Goal: Contribute content

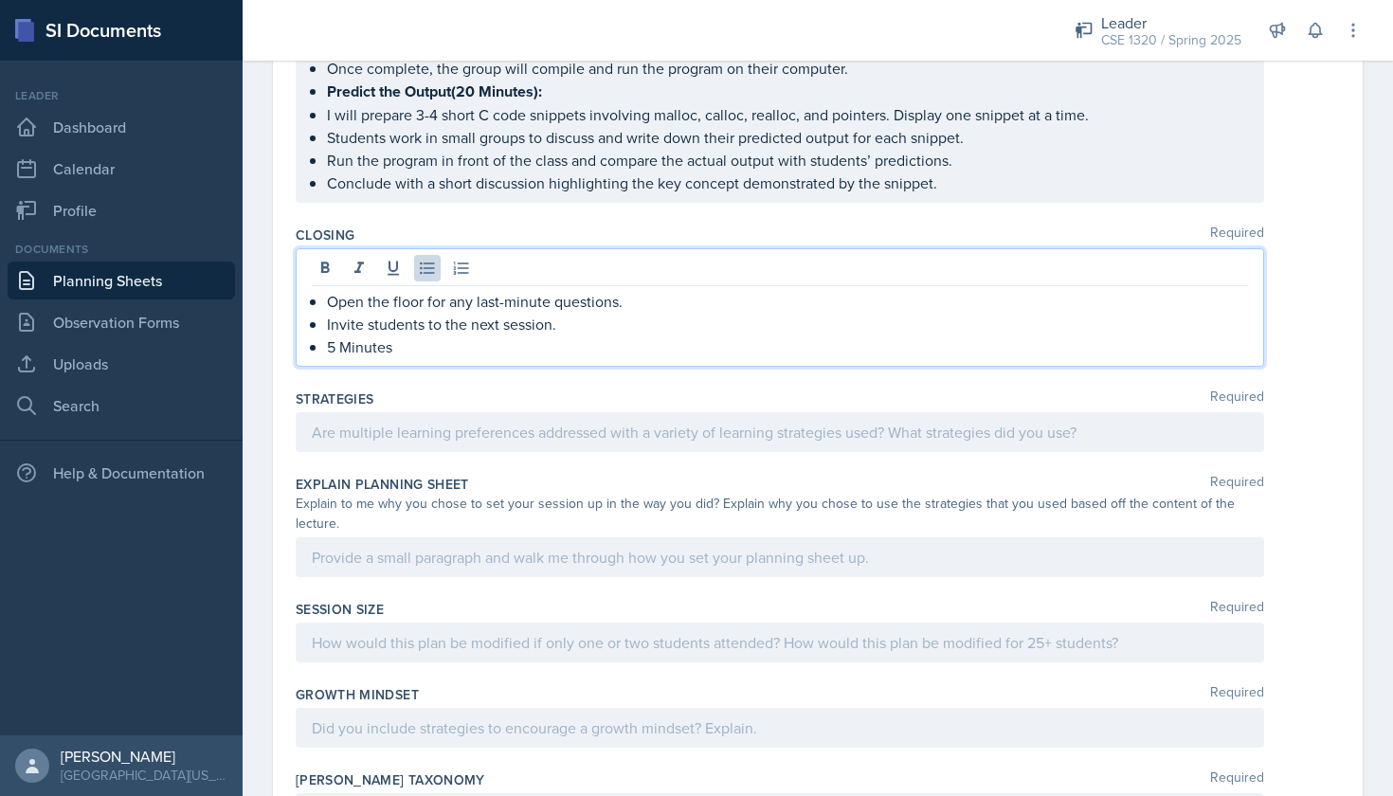
scroll to position [1135, 0]
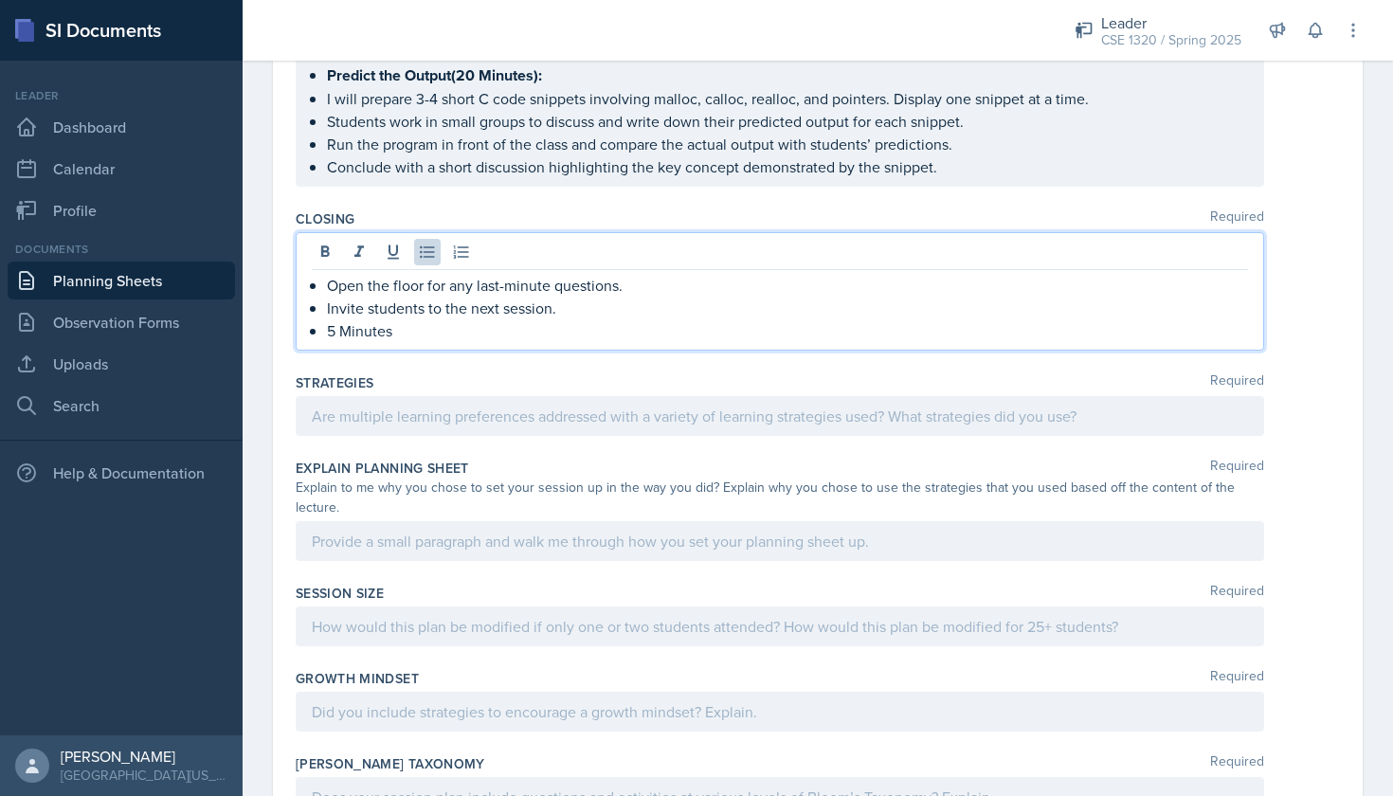
click at [450, 423] on div at bounding box center [780, 416] width 969 height 40
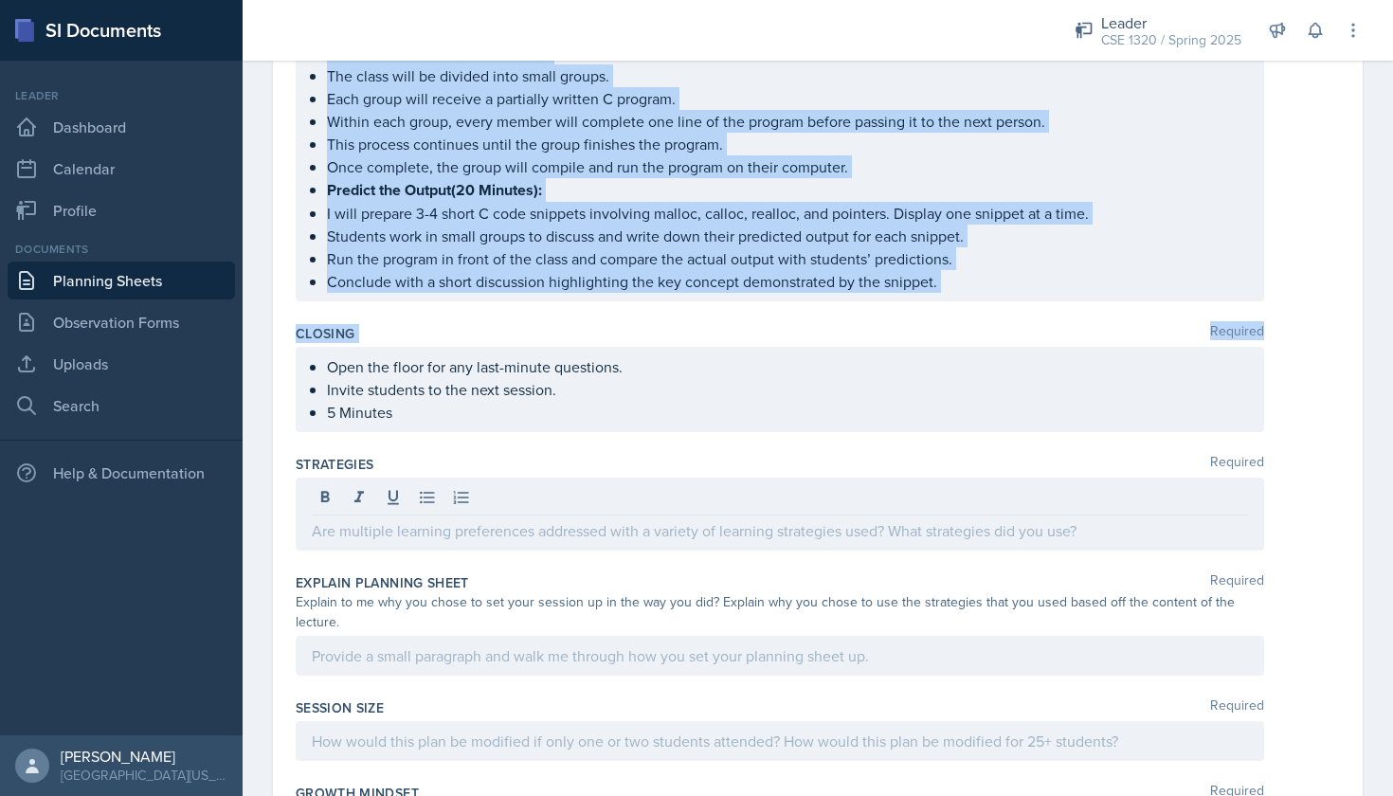
scroll to position [1024, 0]
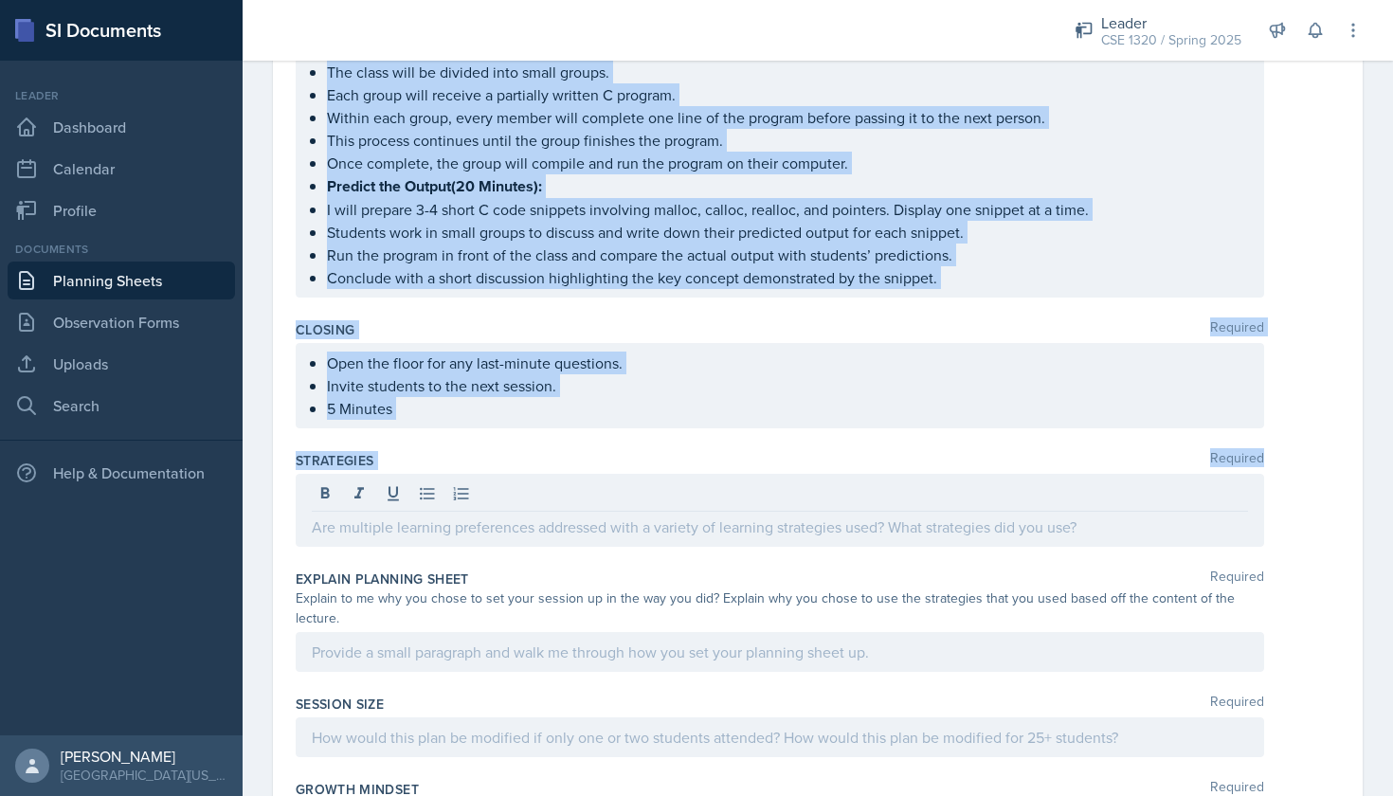
drag, startPoint x: 303, startPoint y: 301, endPoint x: 566, endPoint y: 531, distance: 348.6
click at [566, 531] on div "Content Required Dynamic Memory Allocation in C (Pointers) Definition Memory ca…" at bounding box center [818, 130] width 1044 height 1825
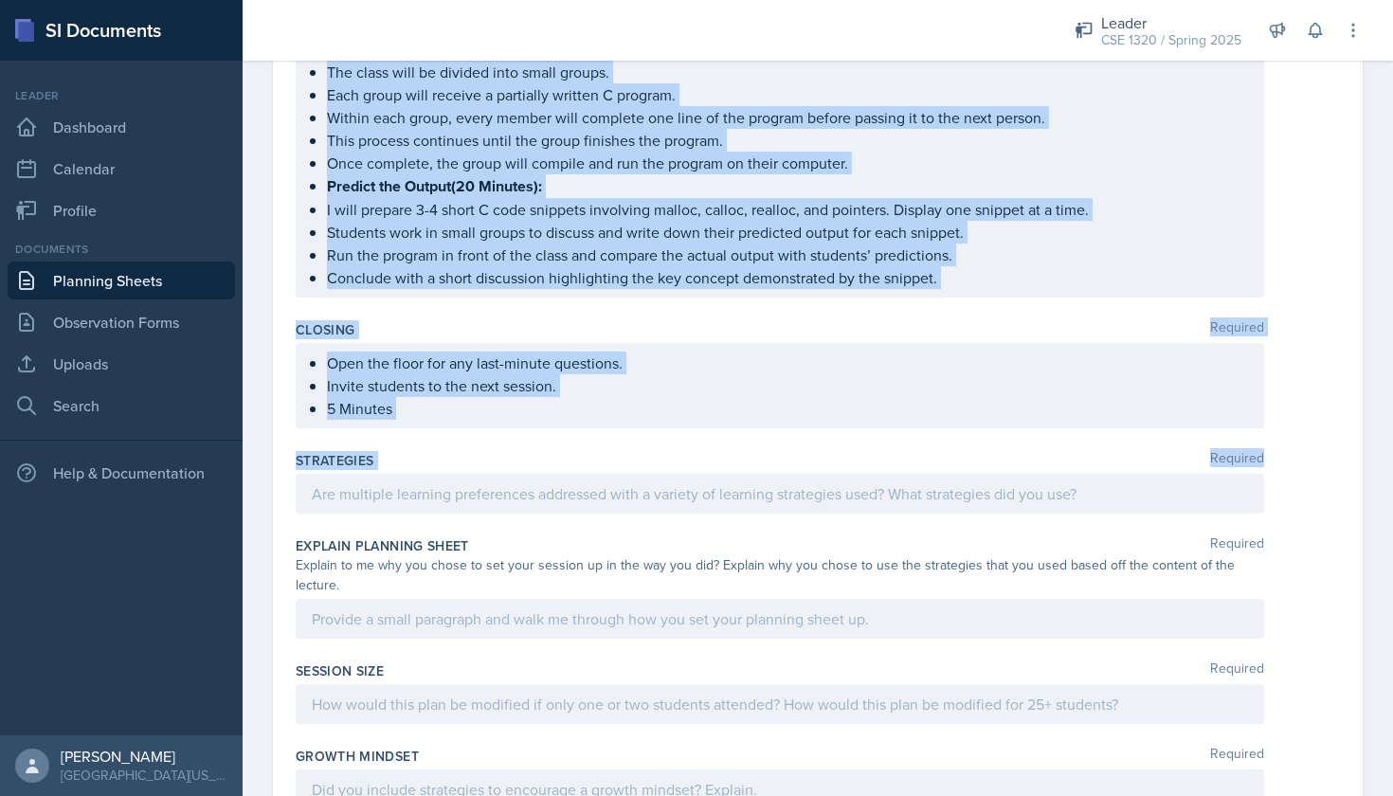
copy div "Loremip Dolors Ametconsec ad E (Seddoeiu) Temporinci Utlabo etd ma aliquaeni ad…"
click at [684, 442] on div "Closing Required Open the floor for any last-minute questions. Invite students …" at bounding box center [818, 378] width 1044 height 131
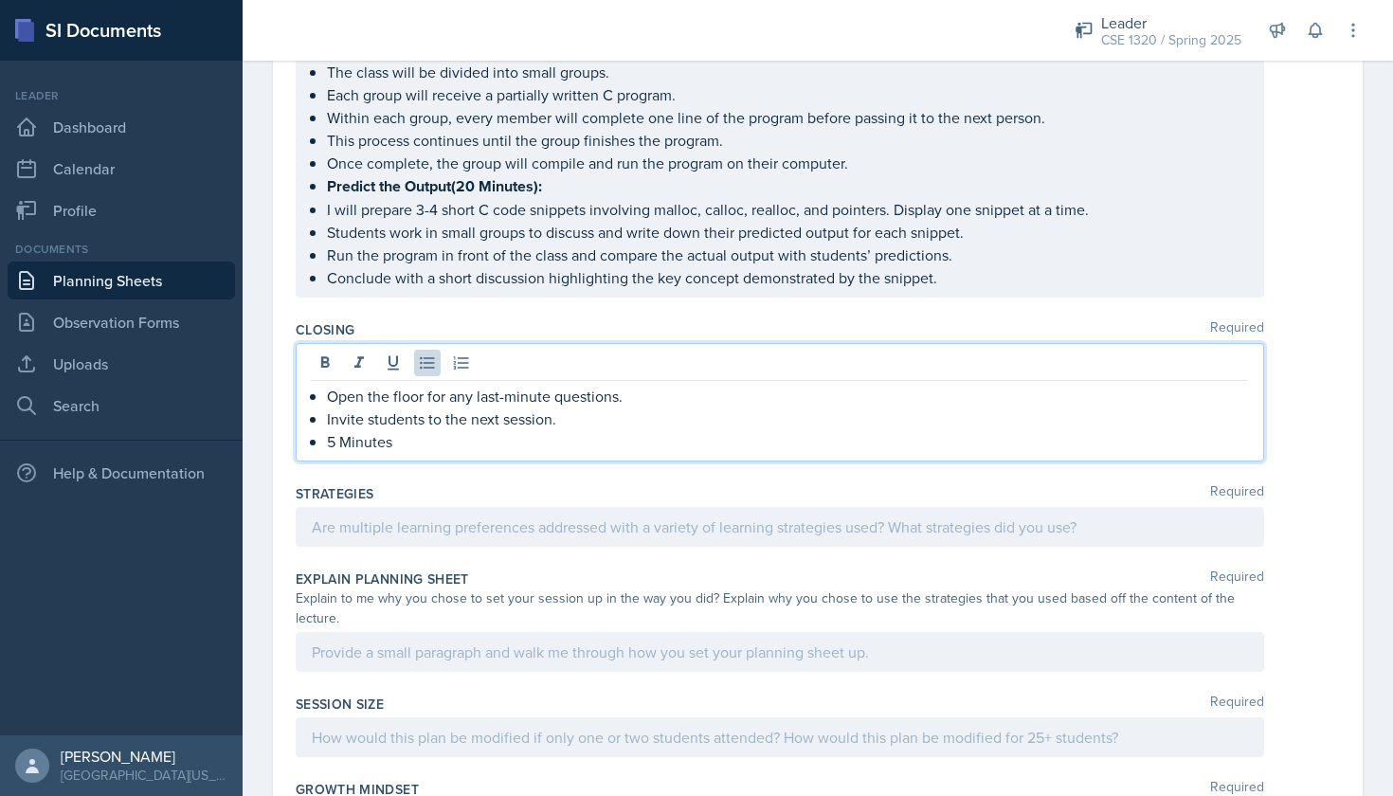
click at [646, 407] on ul "Open the floor for any last-minute questions. Invite students to the next sessi…" at bounding box center [787, 419] width 921 height 68
click at [475, 535] on div at bounding box center [780, 527] width 969 height 40
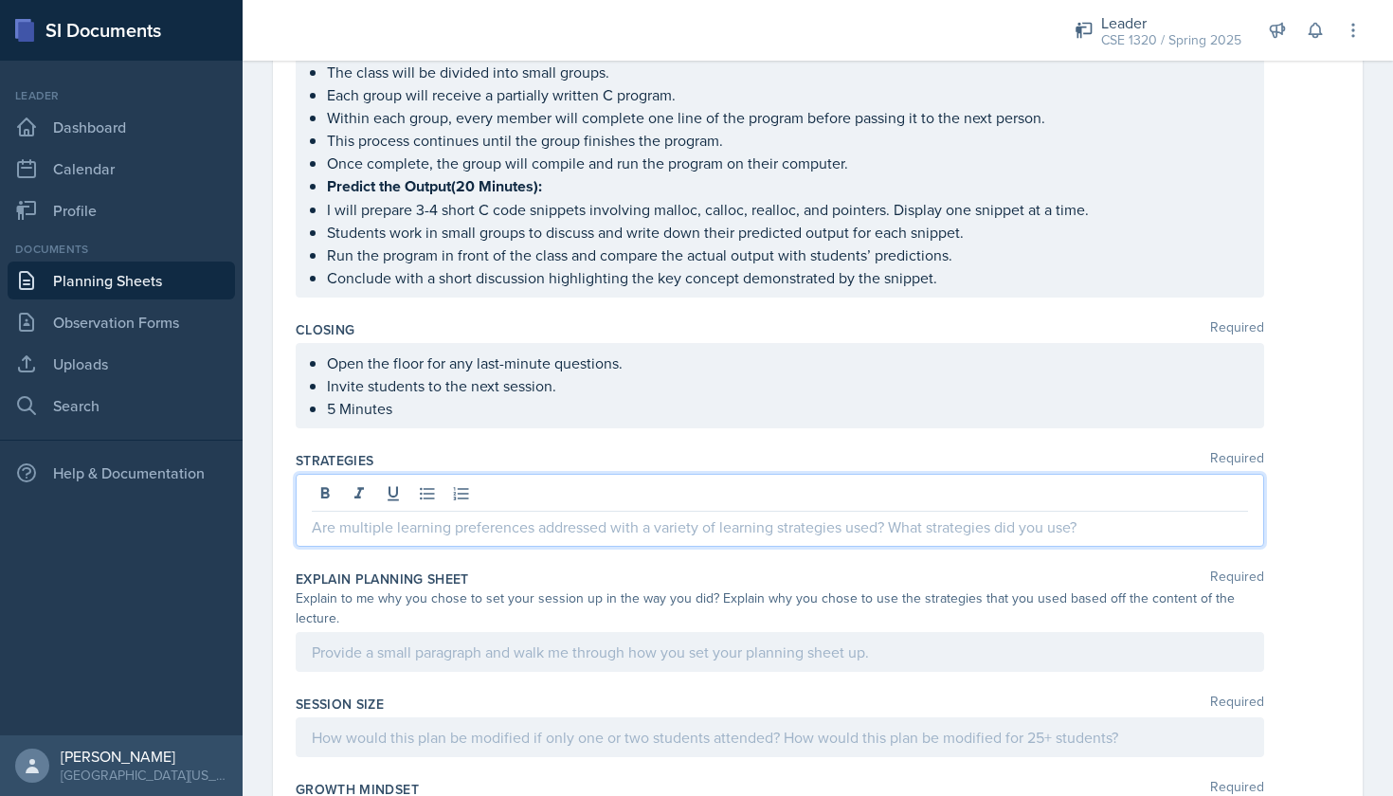
click at [475, 640] on div at bounding box center [780, 652] width 969 height 40
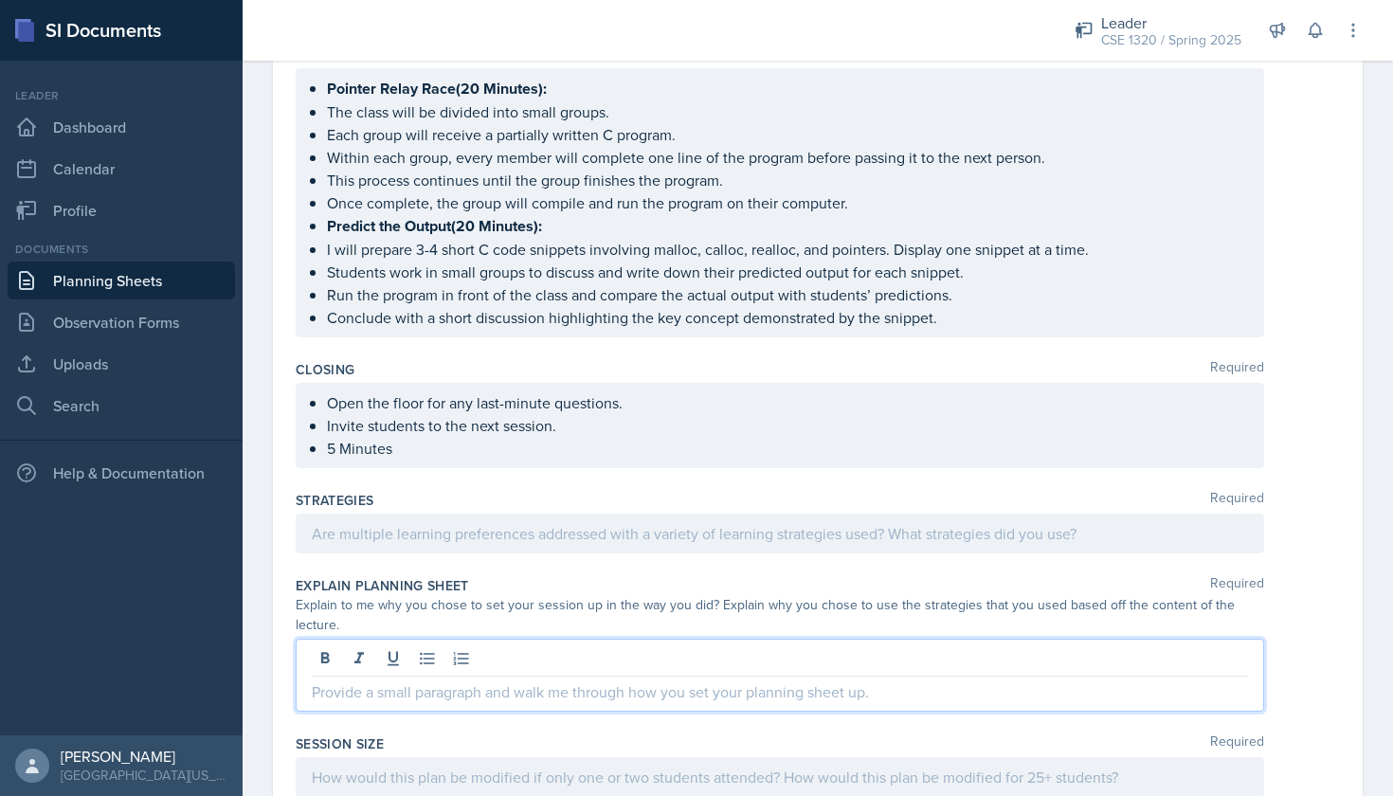
scroll to position [974, 0]
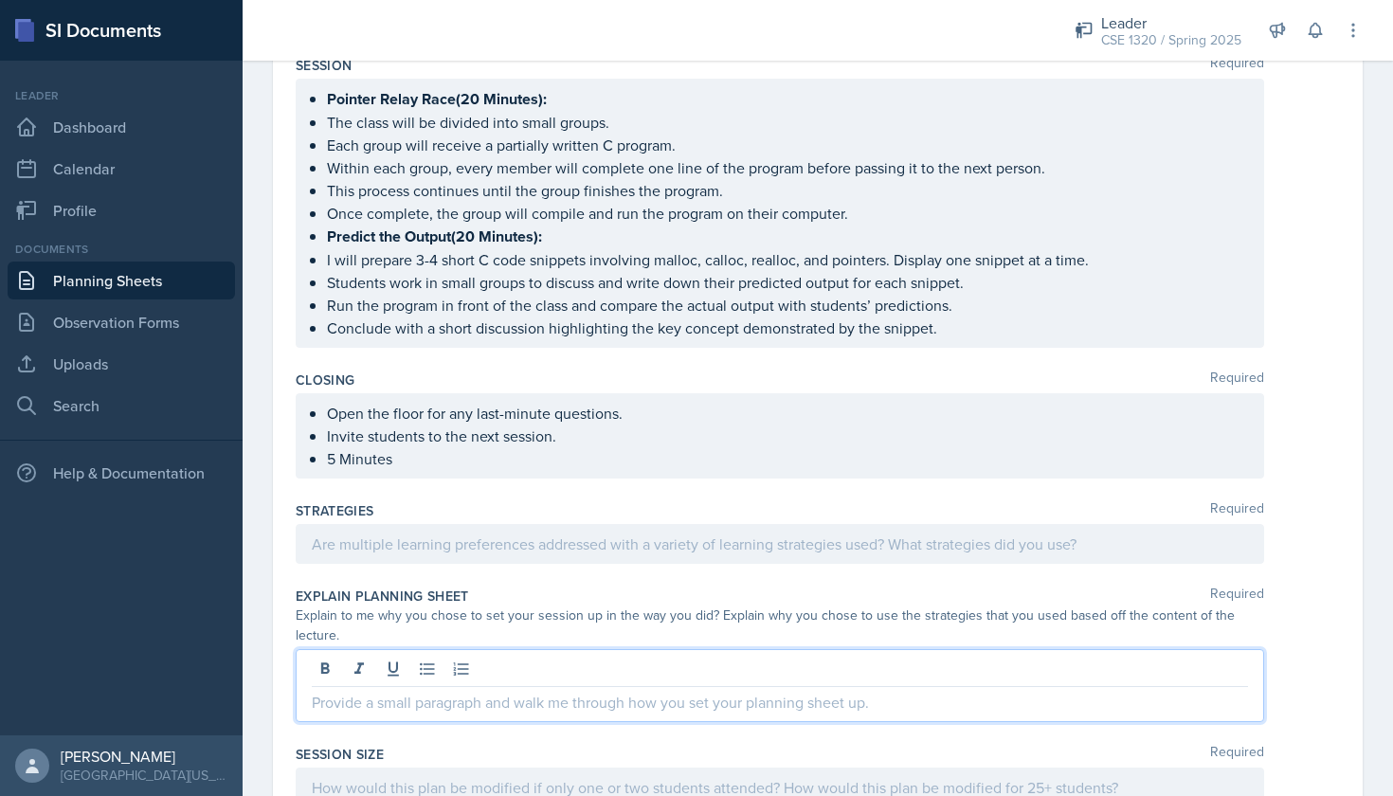
click at [433, 552] on div at bounding box center [780, 544] width 969 height 40
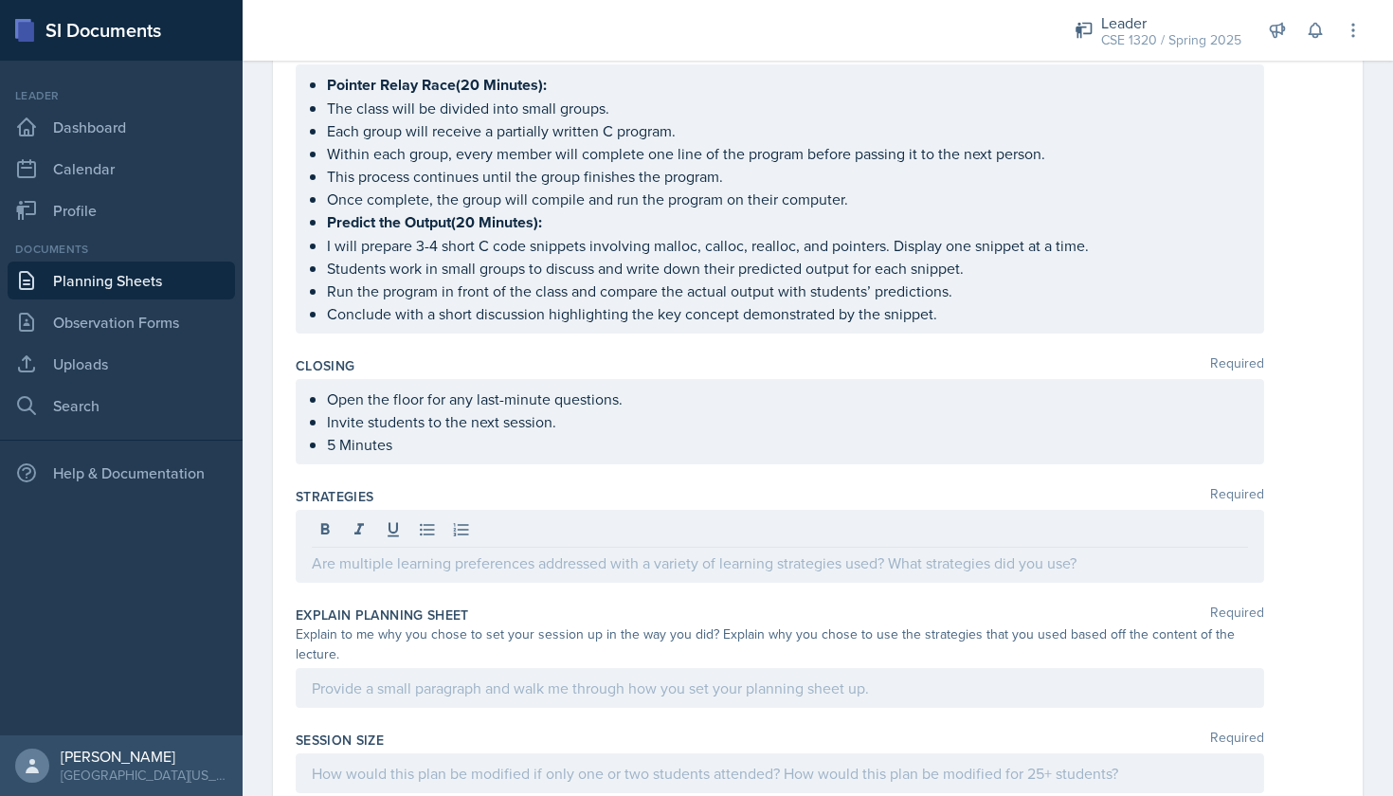
scroll to position [1030, 0]
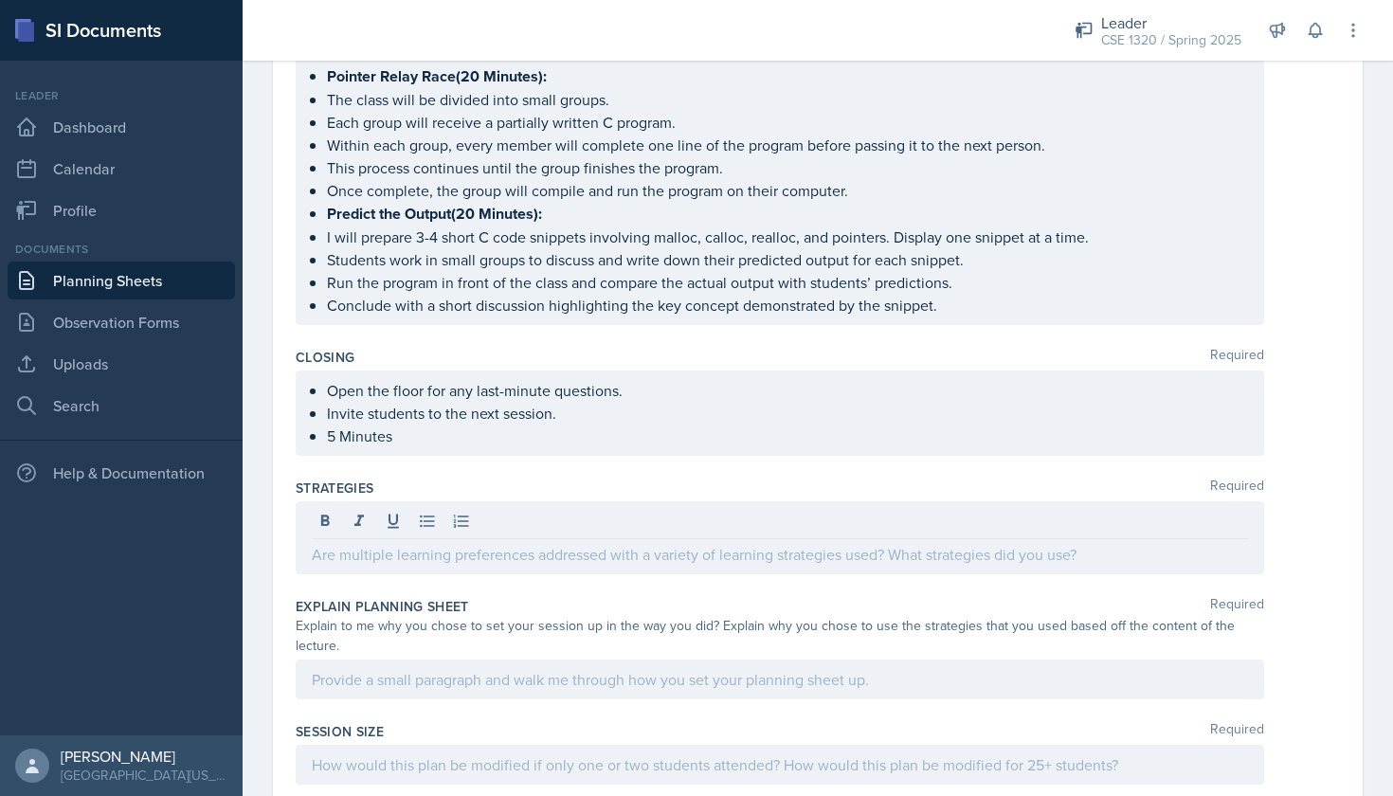
drag, startPoint x: 315, startPoint y: 299, endPoint x: 472, endPoint y: 476, distance: 237.0
click at [472, 476] on div "Content Required Dynamic Memory Allocation in C (Pointers) Definition Memory ca…" at bounding box center [818, 141] width 1044 height 1858
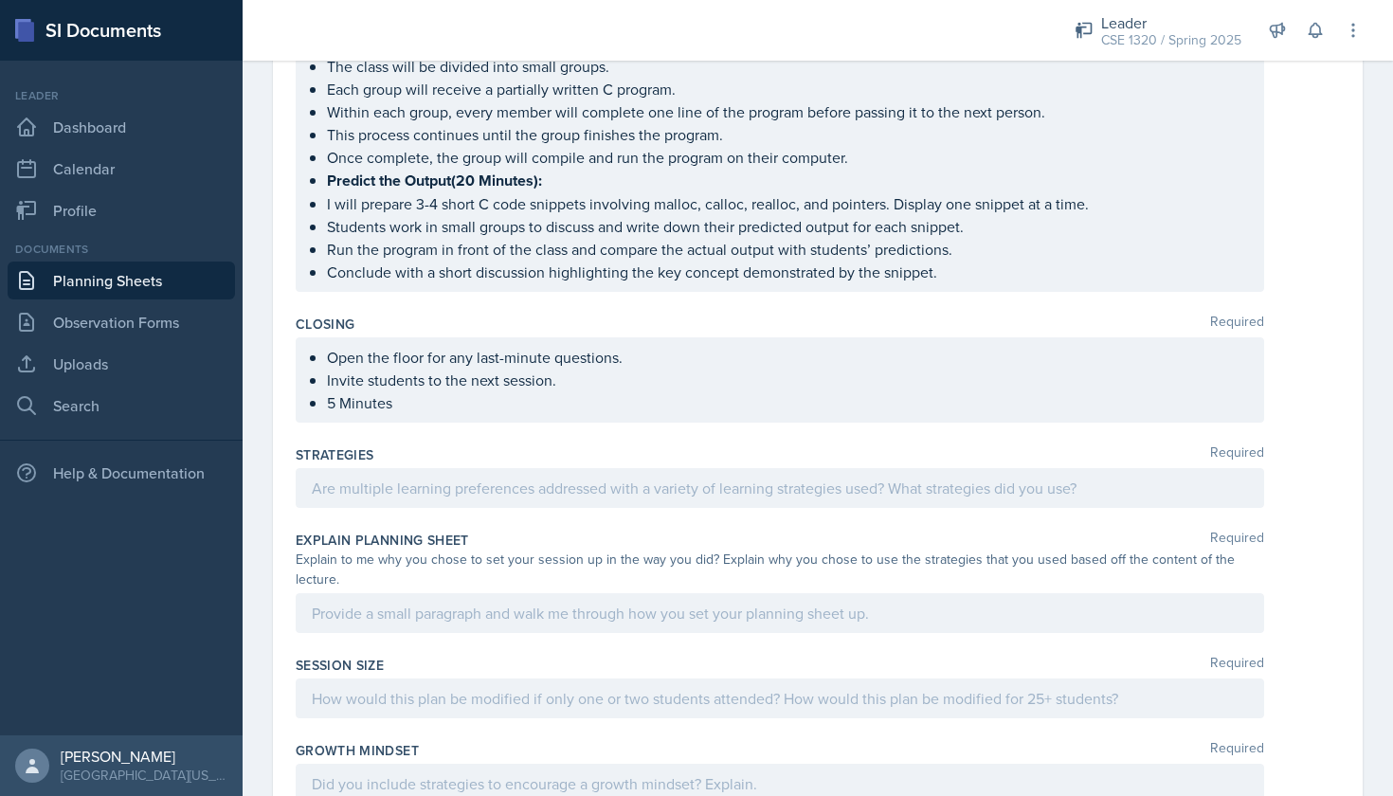
click at [509, 451] on div "Strategies Required" at bounding box center [818, 454] width 1044 height 19
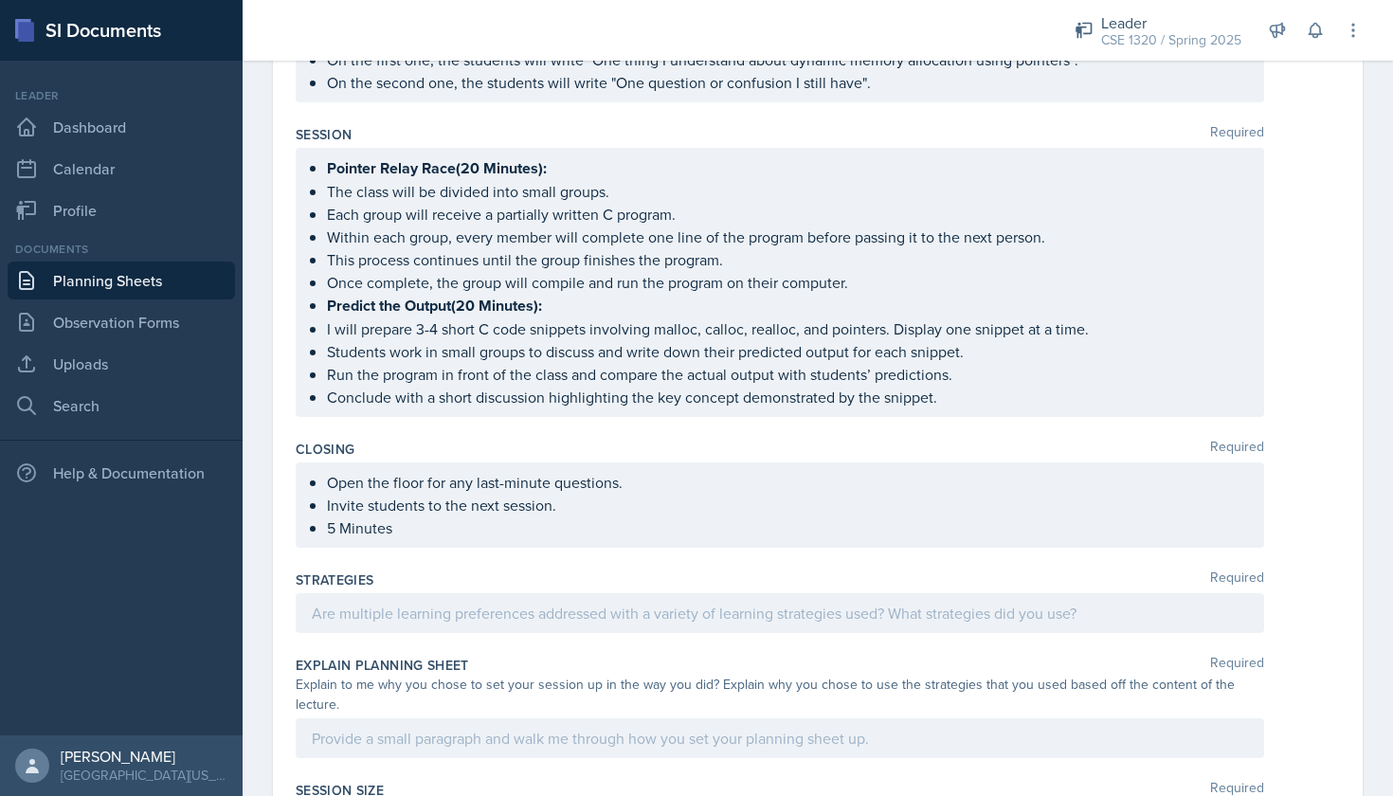
scroll to position [942, 0]
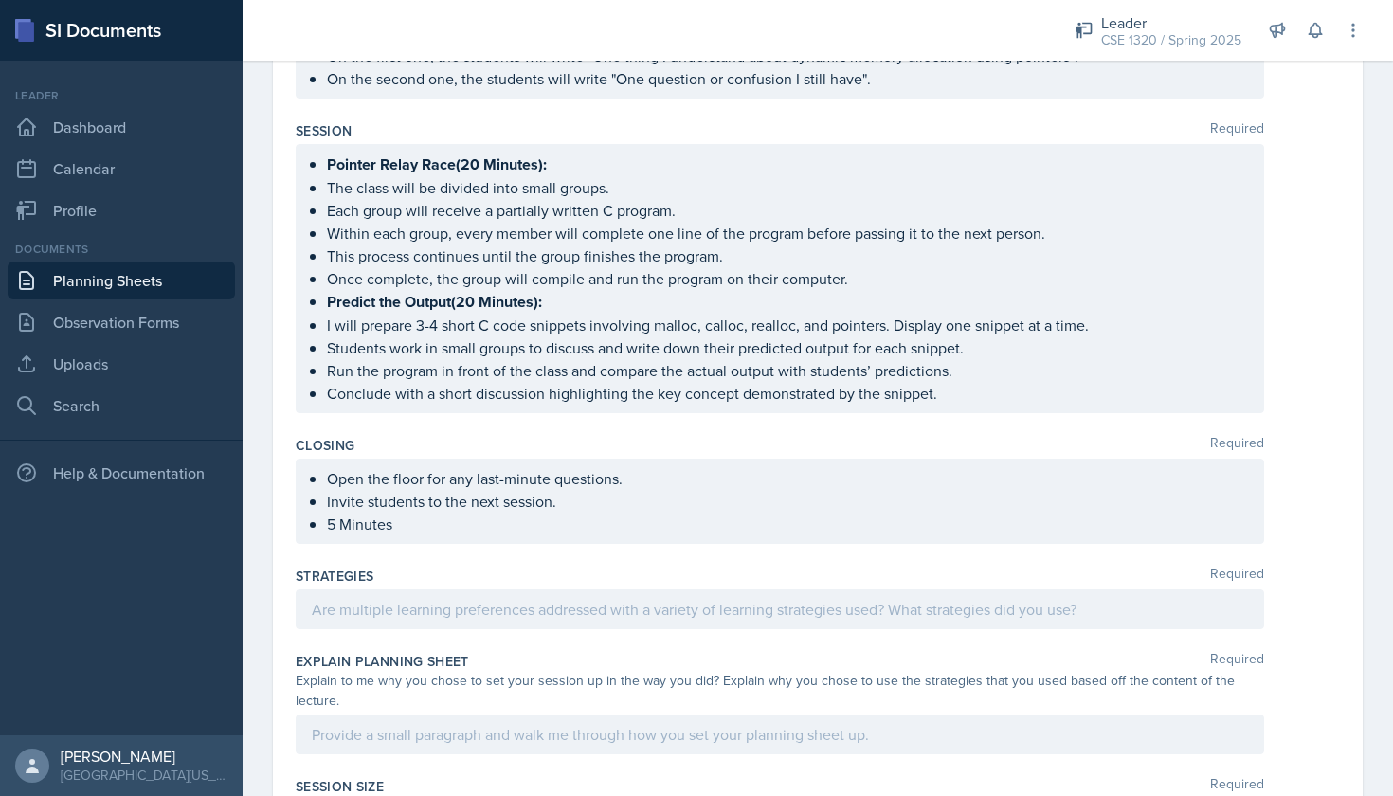
drag, startPoint x: 313, startPoint y: 296, endPoint x: 548, endPoint y: 407, distance: 259.9
click at [548, 407] on div "Content Required Dynamic Memory Allocation in C (Pointers) Definition Memory ca…" at bounding box center [818, 213] width 1044 height 1825
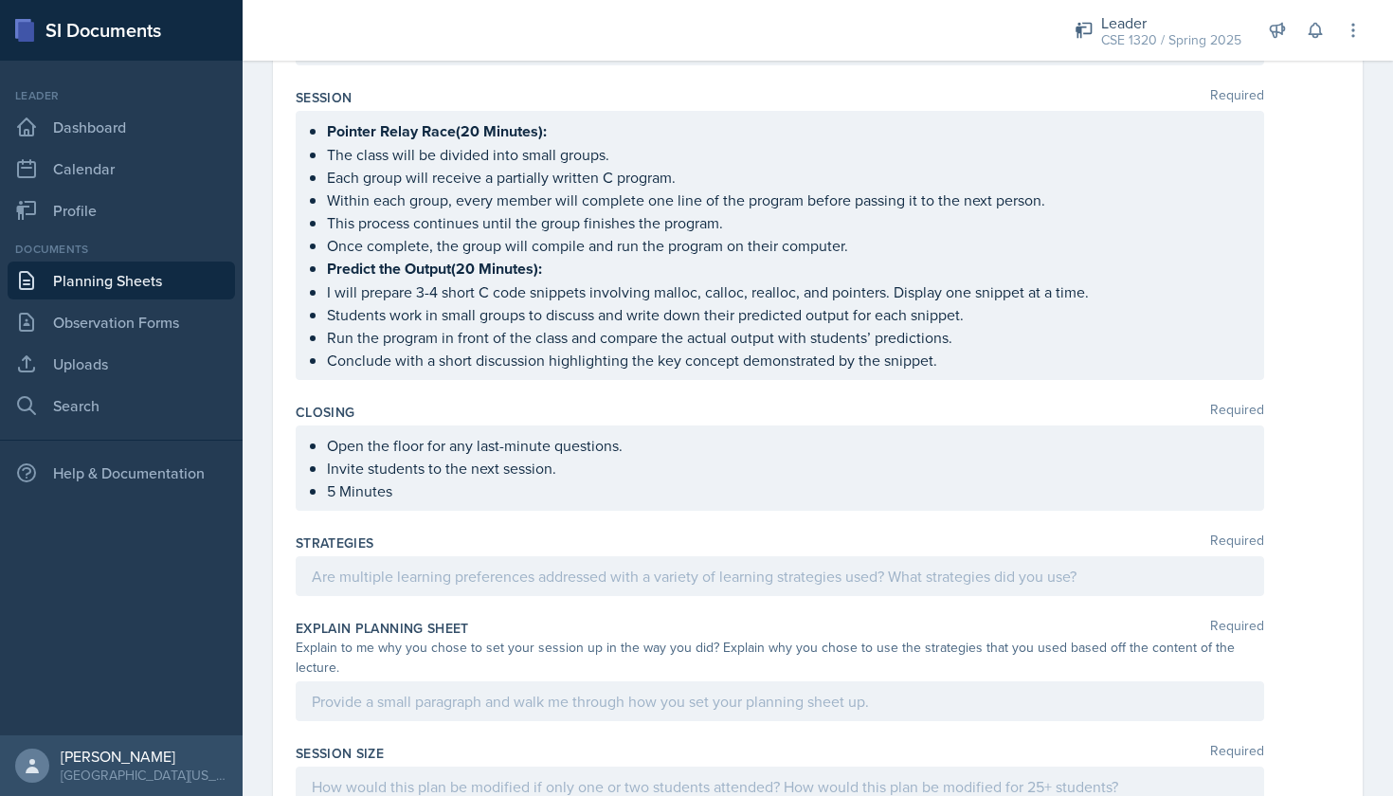
click at [542, 414] on div "Closing Required" at bounding box center [818, 412] width 1044 height 19
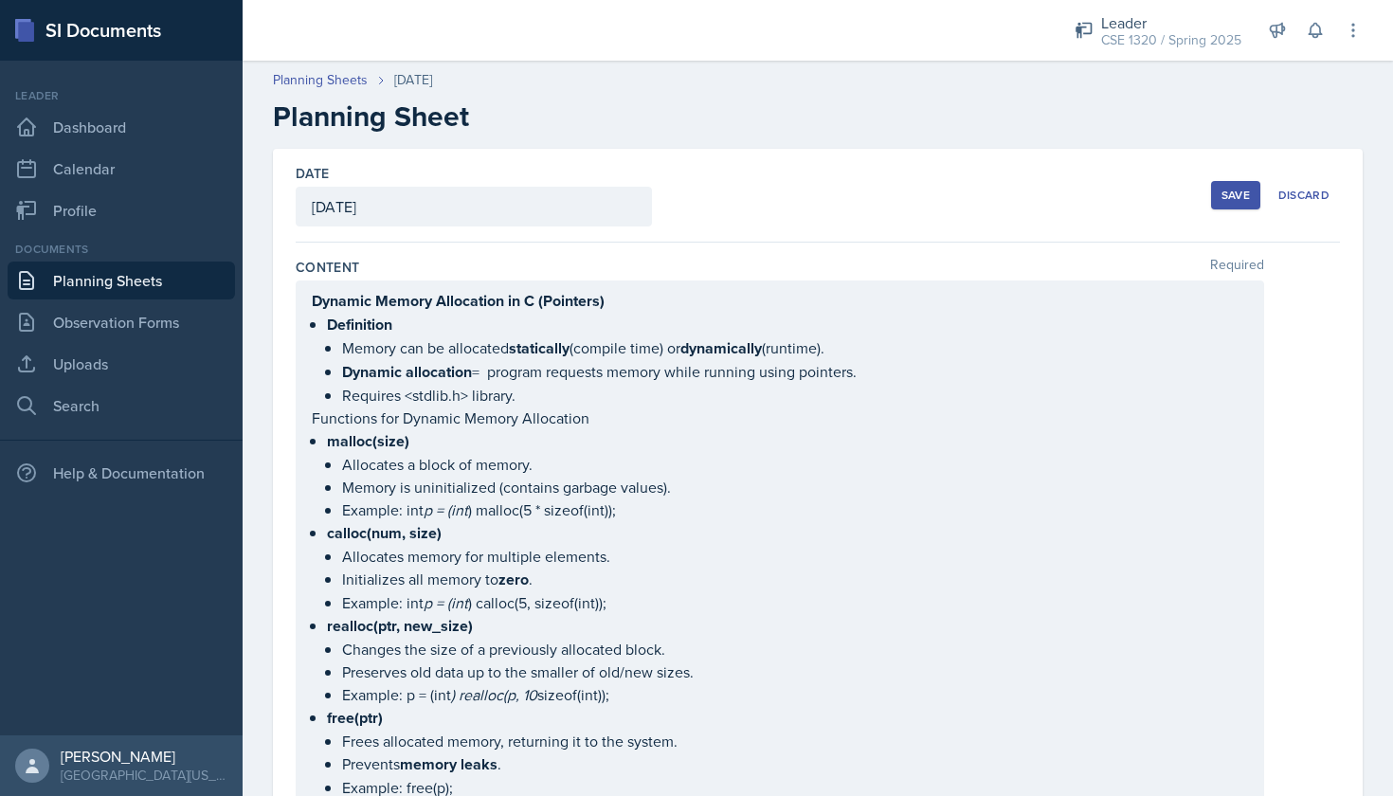
scroll to position [0, 0]
drag, startPoint x: 310, startPoint y: 299, endPoint x: 541, endPoint y: 445, distance: 274.0
click at [541, 445] on div "Dynamic Memory Allocation in C (Pointers) Definition Memory can be allocated st…" at bounding box center [780, 544] width 969 height 527
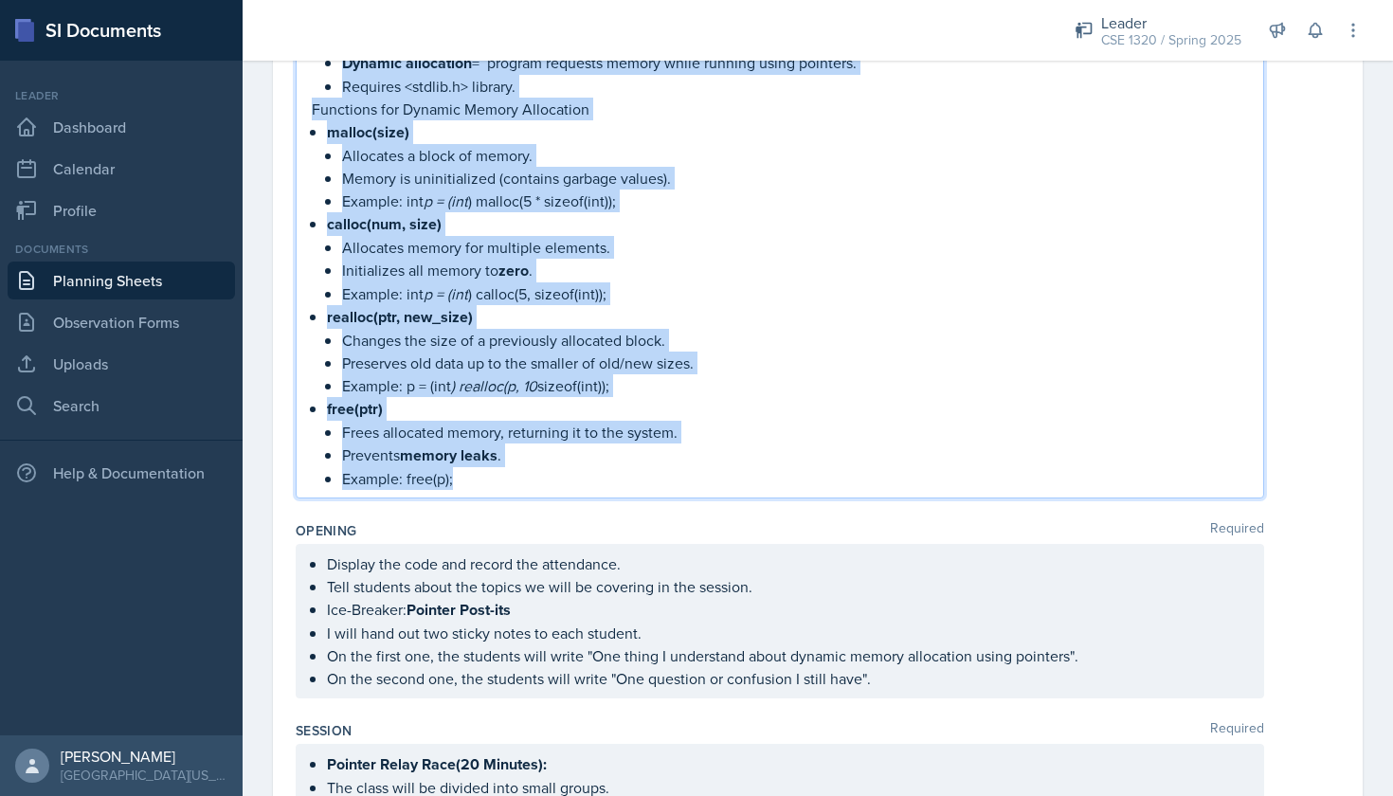
scroll to position [857, 0]
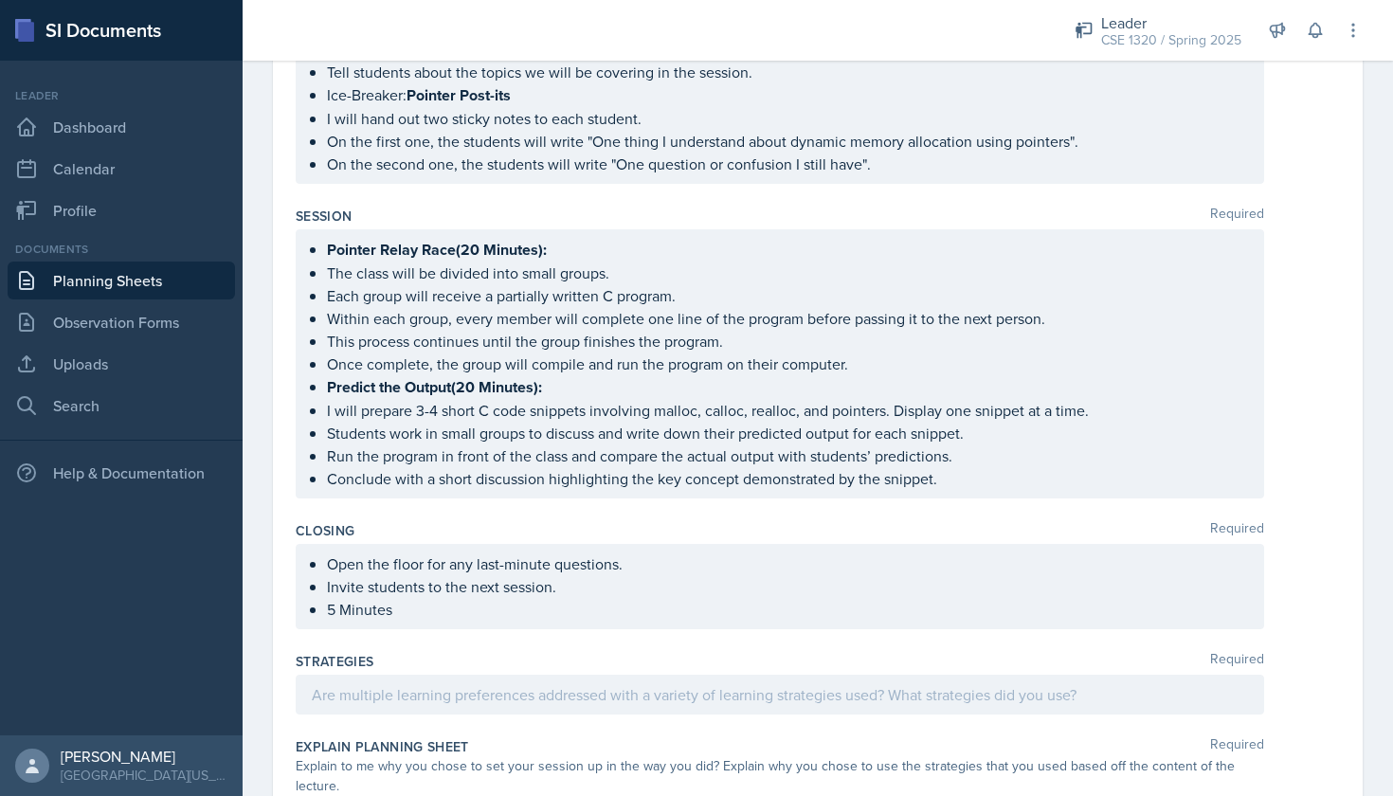
click at [624, 215] on div "Session Required" at bounding box center [818, 216] width 1044 height 19
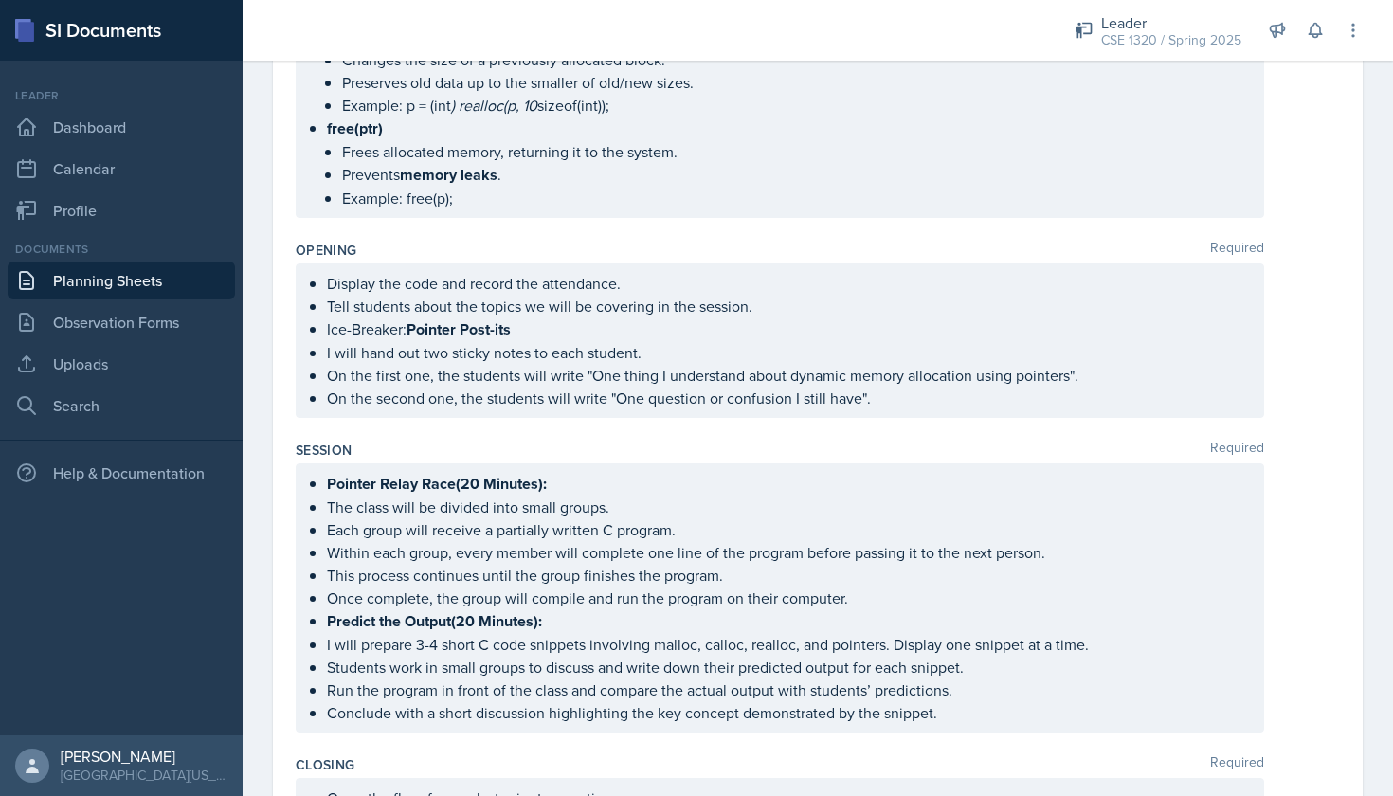
scroll to position [0, 0]
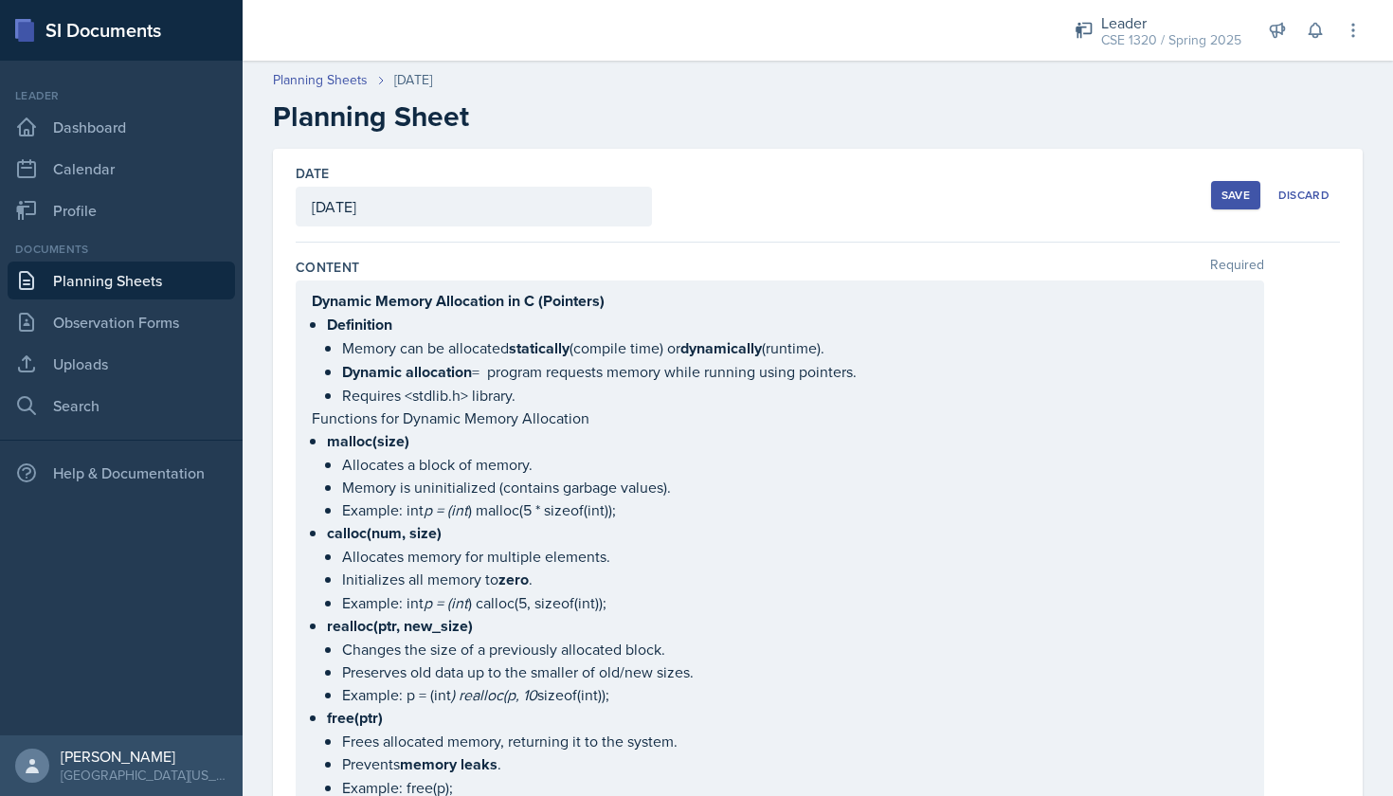
click at [535, 263] on div "Content Required" at bounding box center [818, 267] width 1044 height 19
click at [708, 258] on div "Content Required" at bounding box center [818, 267] width 1044 height 19
click at [1293, 406] on div "Dynamic Memory Allocation in C (Pointers) Definition Memory can be allocated st…" at bounding box center [818, 544] width 1044 height 527
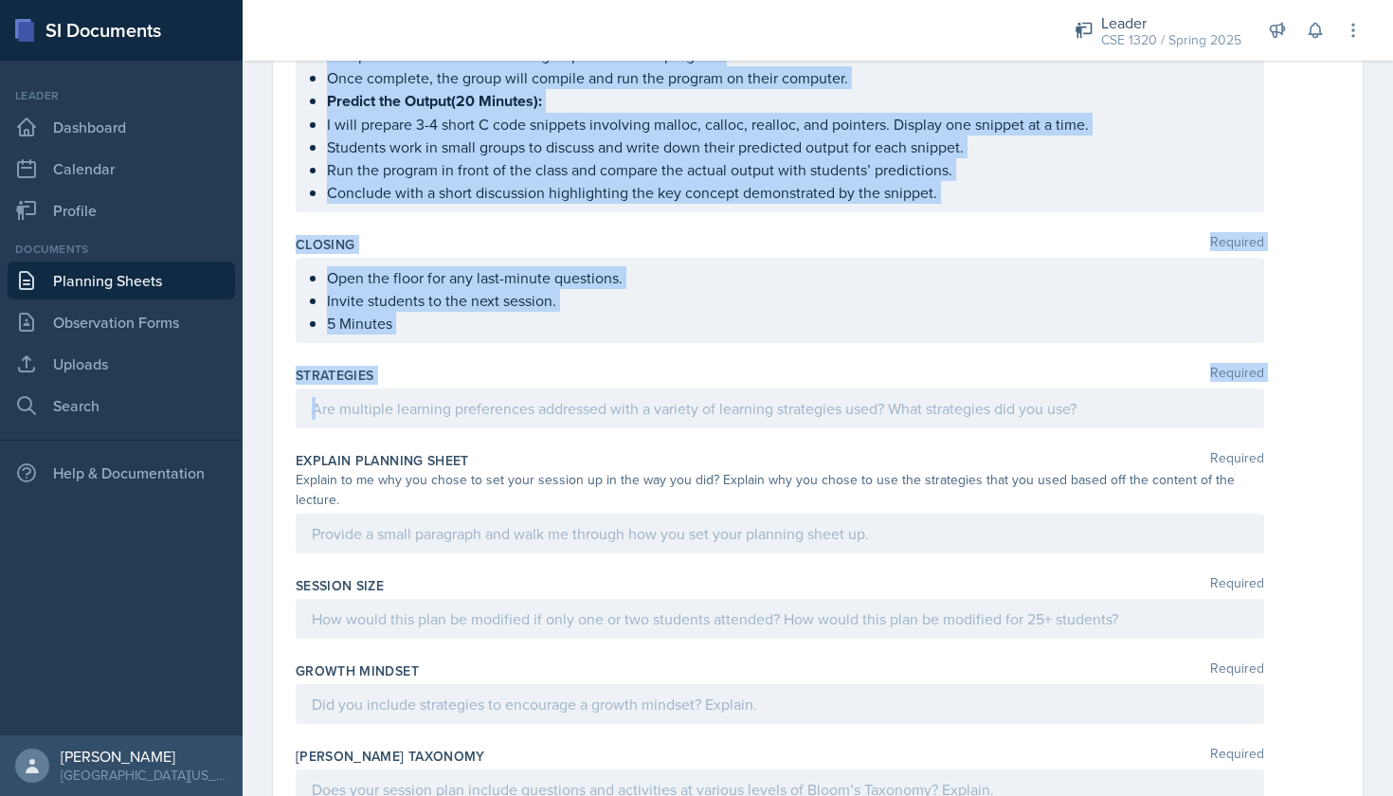
scroll to position [1112, 0]
drag, startPoint x: 294, startPoint y: 263, endPoint x: 614, endPoint y: 444, distance: 368.4
copy div "Loremip Dolorsit Ametcon Adipis Elitseddoe te I (Utlabore) Etdolorema Aliqua en…"
click at [589, 409] on p at bounding box center [780, 406] width 936 height 23
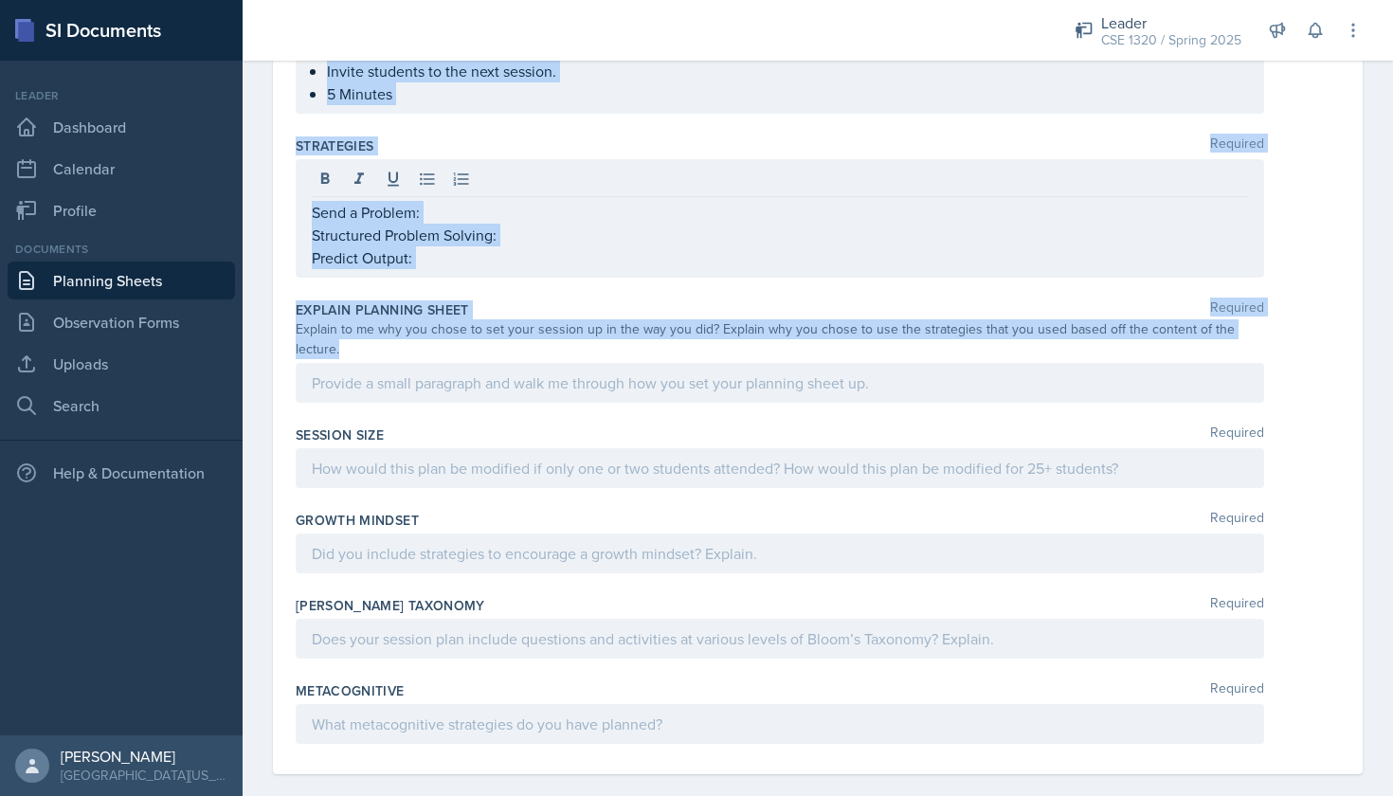
scroll to position [1343, 0]
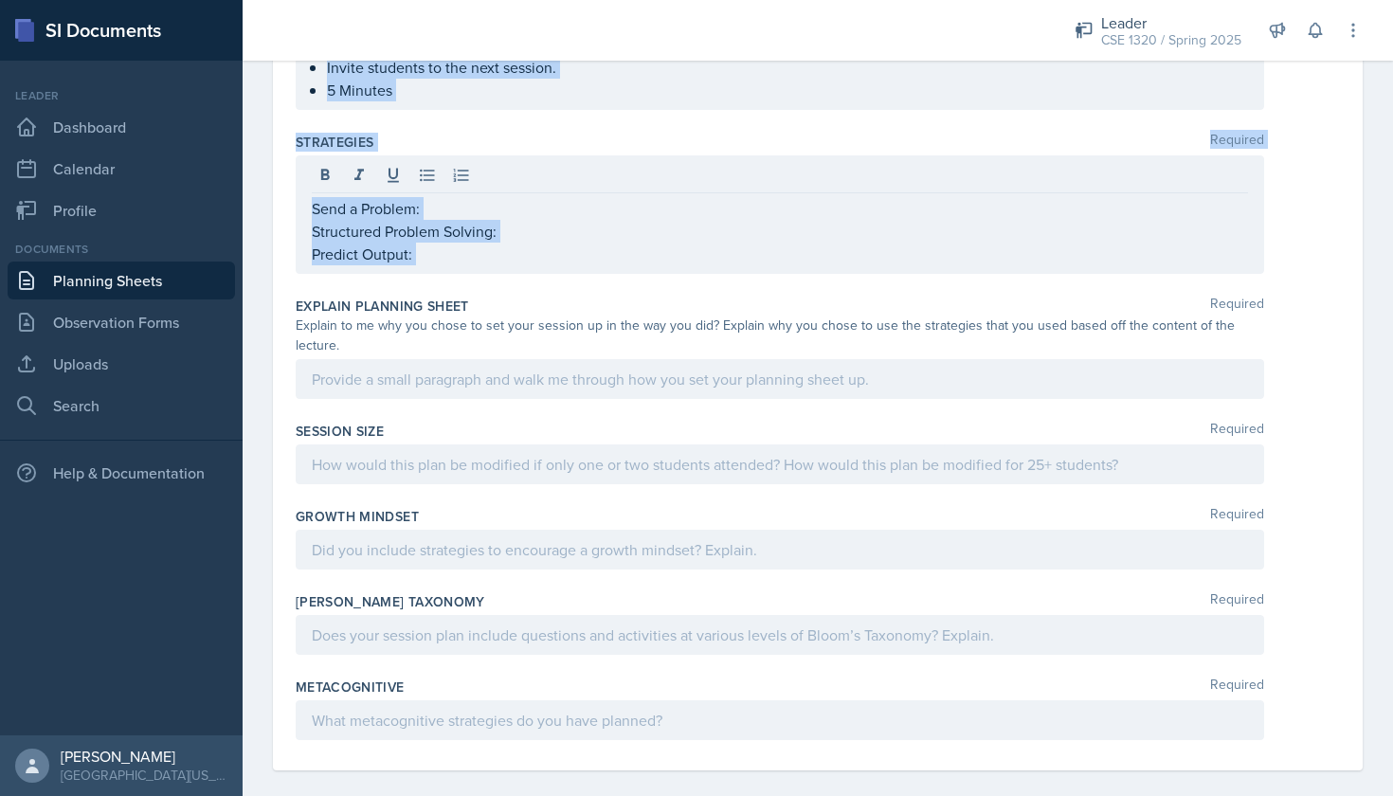
drag, startPoint x: 294, startPoint y: 261, endPoint x: 495, endPoint y: 289, distance: 202.9
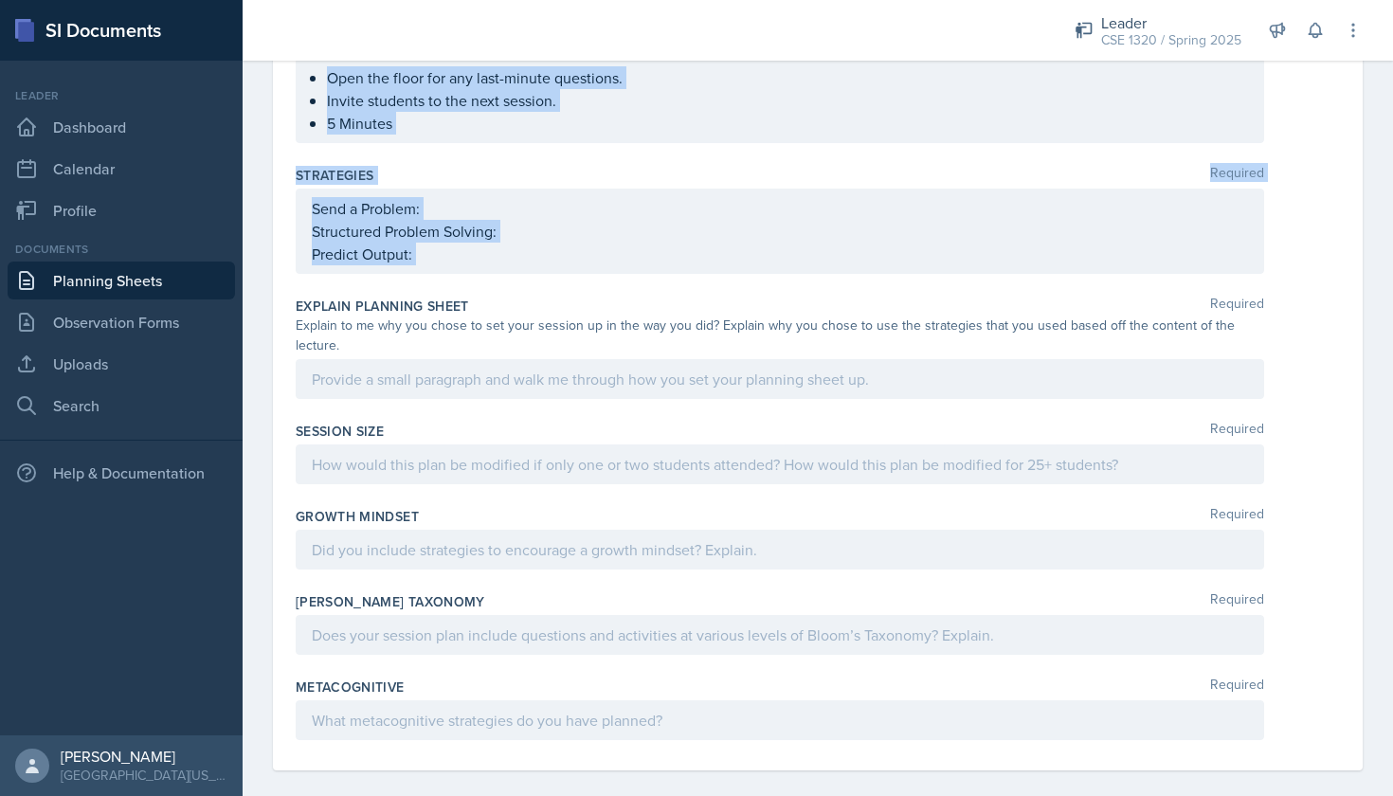
copy div "Loremip Dolorsit Ametcon Adipis Elitseddoe te I (Utlabore) Etdolorema Aliqua en…"
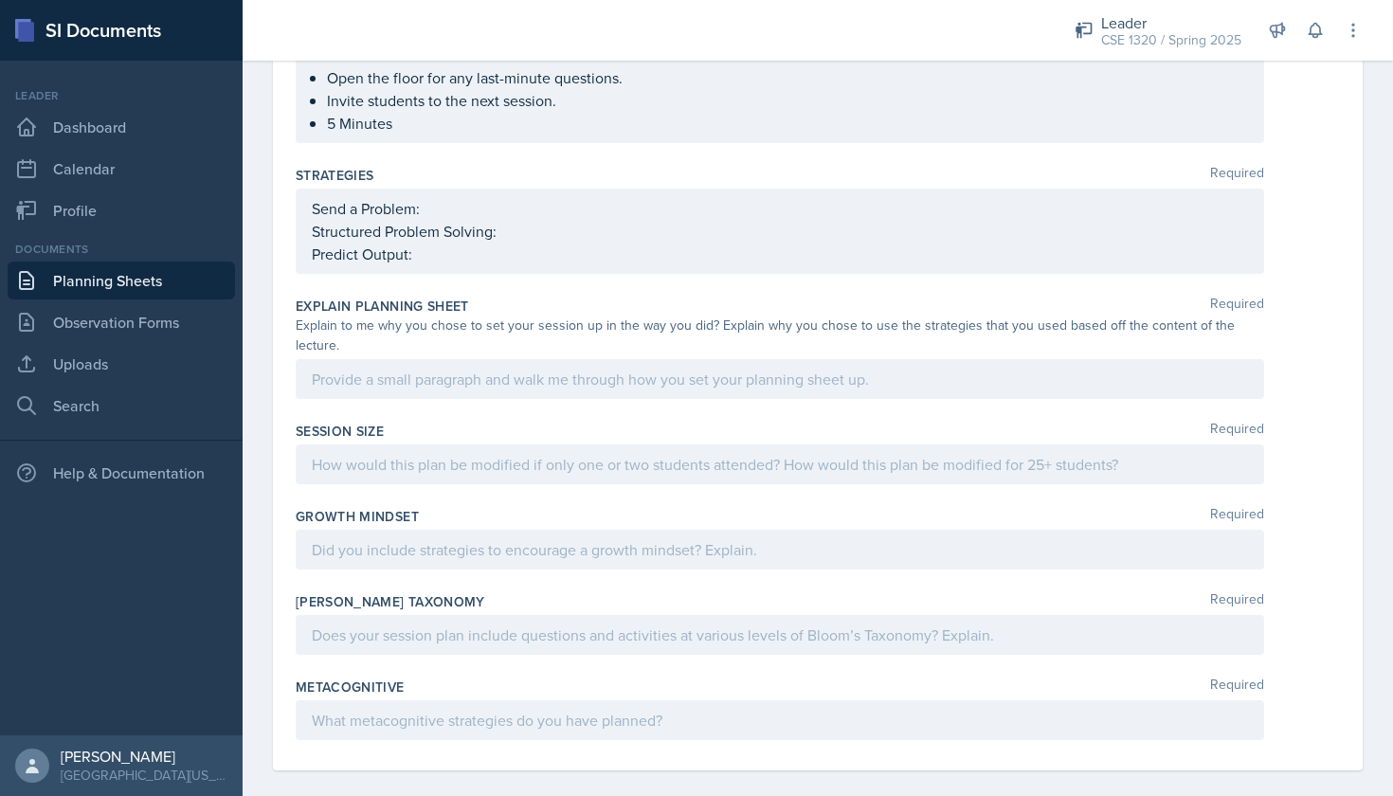
click at [547, 373] on div at bounding box center [780, 379] width 969 height 40
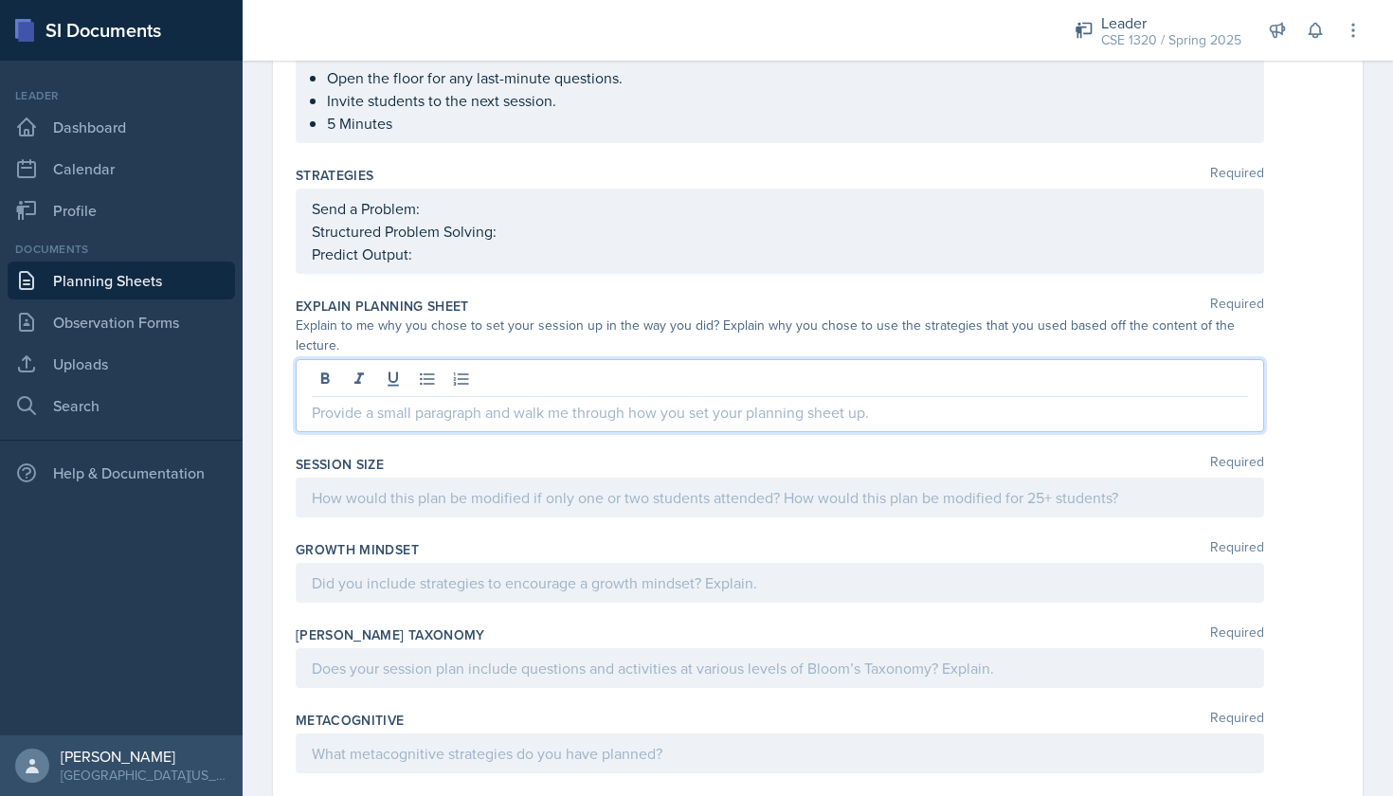
click at [428, 208] on div "Send a Problem: Structured Problem Solving: Predict Output:" at bounding box center [780, 231] width 969 height 85
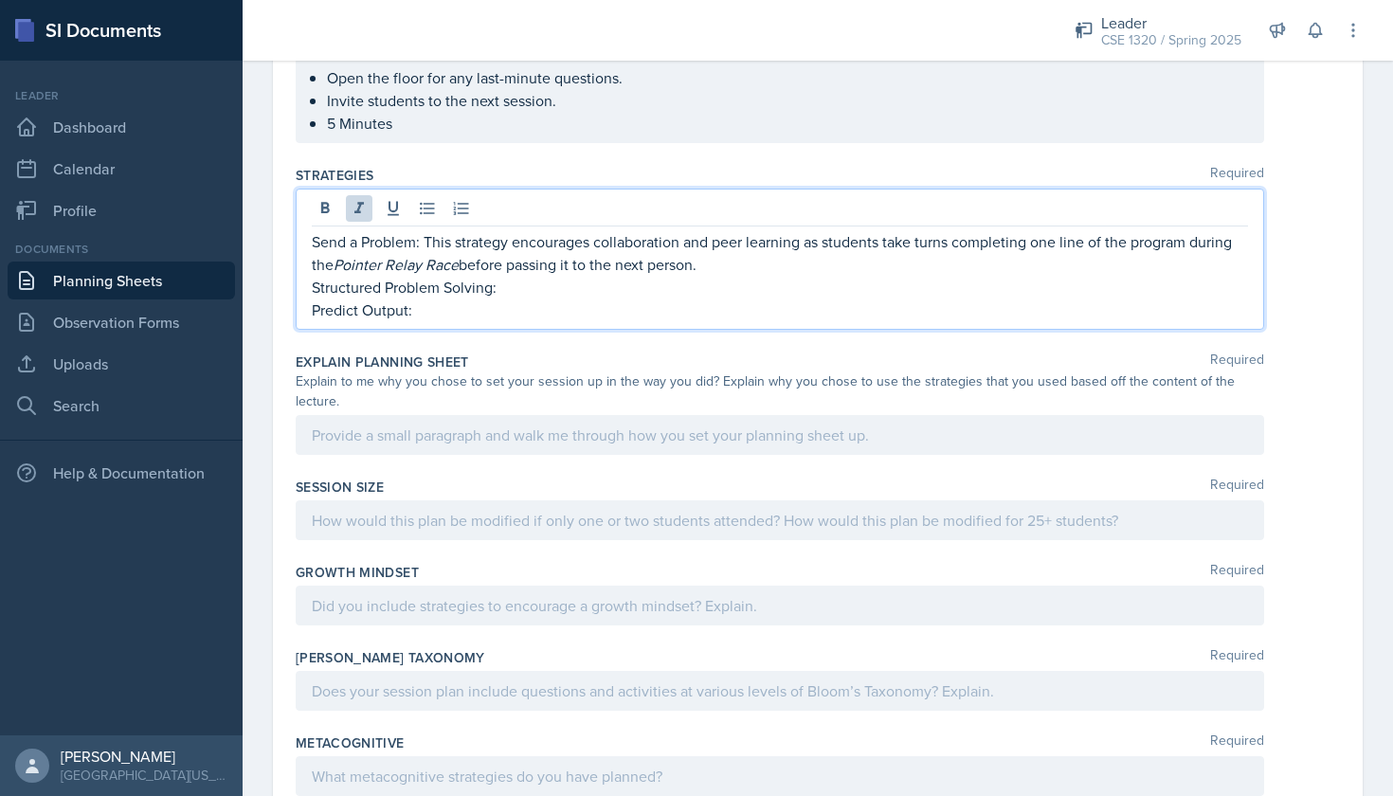
drag, startPoint x: 717, startPoint y: 265, endPoint x: 423, endPoint y: 246, distance: 295.3
click at [423, 246] on p "Send a Problem: This strategy encourages collaboration and peer learning as stu…" at bounding box center [780, 252] width 936 height 45
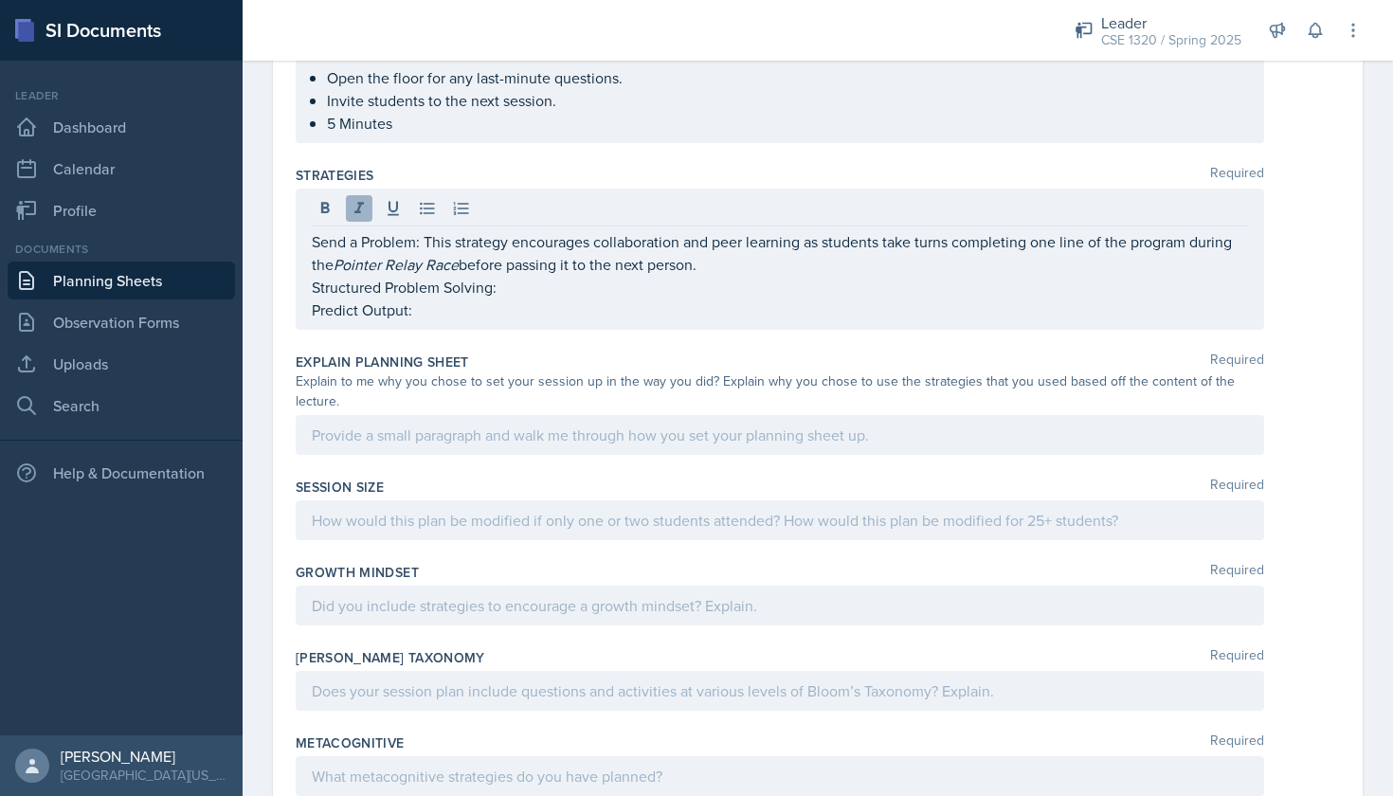
click at [358, 204] on icon at bounding box center [358, 207] width 9 height 11
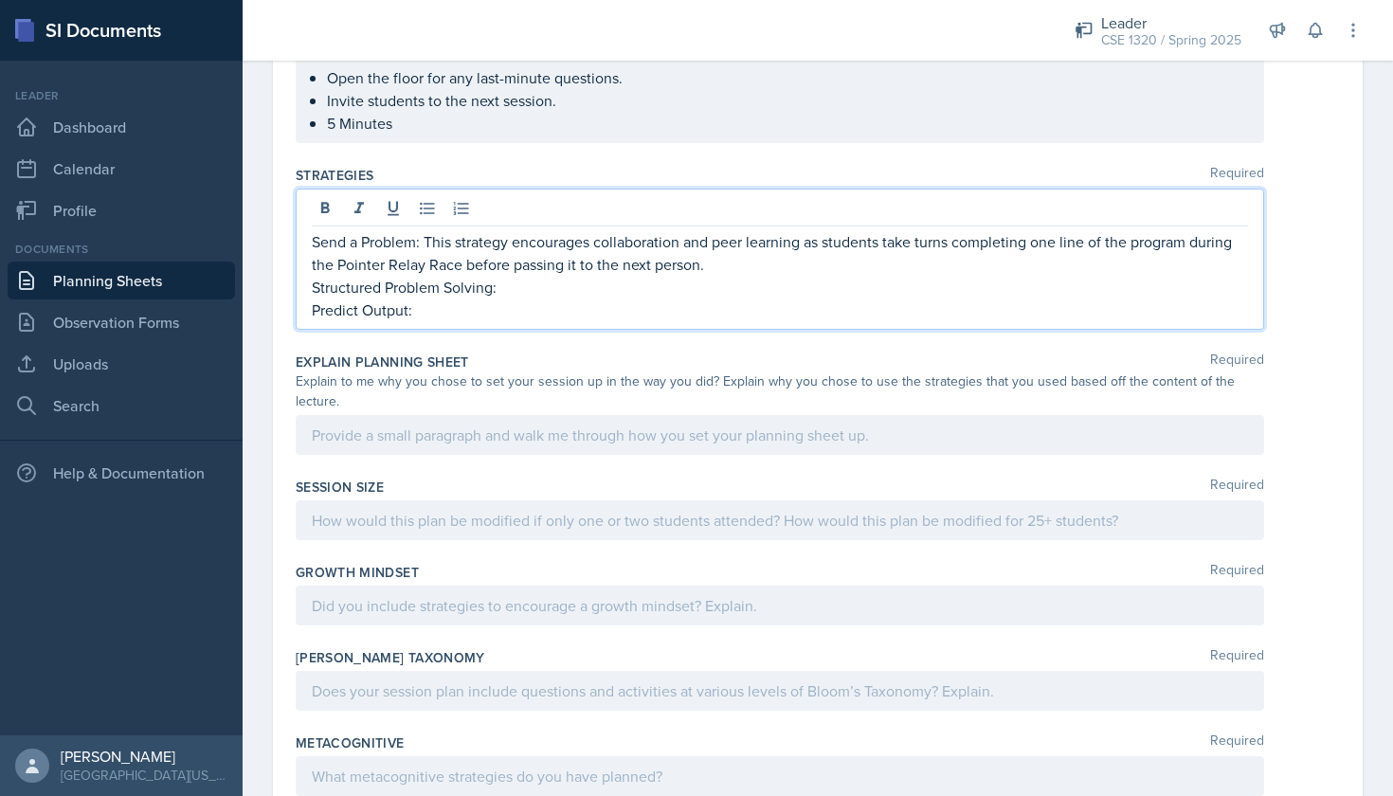
click at [526, 315] on p "Predict Output:" at bounding box center [780, 310] width 936 height 23
drag, startPoint x: 419, startPoint y: 245, endPoint x: 314, endPoint y: 239, distance: 105.3
click at [314, 239] on p "Send a Problem: This strategy encourages collaboration and peer learning as stu…" at bounding box center [780, 252] width 936 height 45
click at [319, 213] on icon at bounding box center [325, 208] width 19 height 19
click at [455, 289] on p "Structured Problem Solving:" at bounding box center [780, 288] width 936 height 23
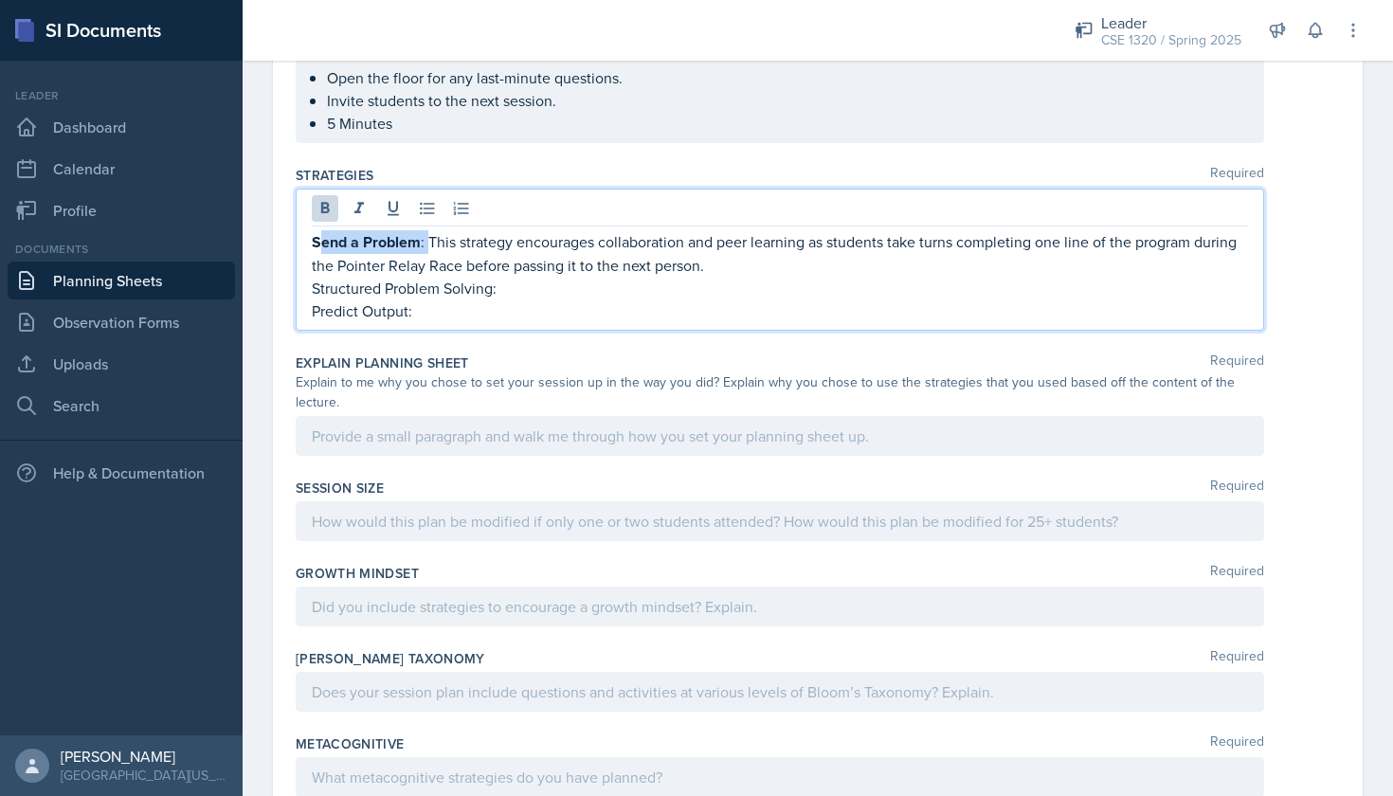
drag, startPoint x: 426, startPoint y: 245, endPoint x: 317, endPoint y: 241, distance: 109.1
click at [317, 241] on p "Send a Problem : This strategy encourages collaboration and peer learning as st…" at bounding box center [780, 253] width 936 height 46
click at [317, 199] on icon at bounding box center [325, 208] width 19 height 19
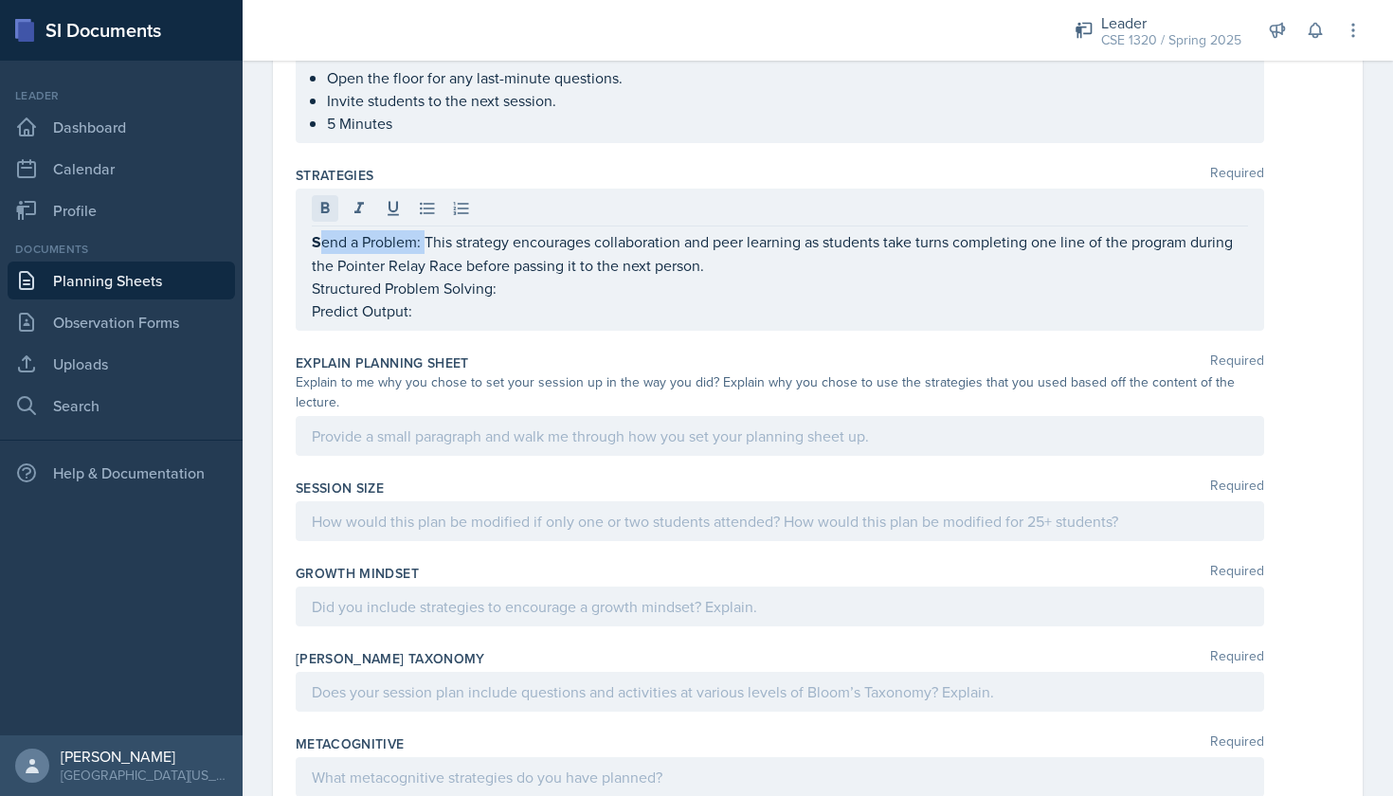
click at [325, 207] on icon at bounding box center [325, 207] width 9 height 11
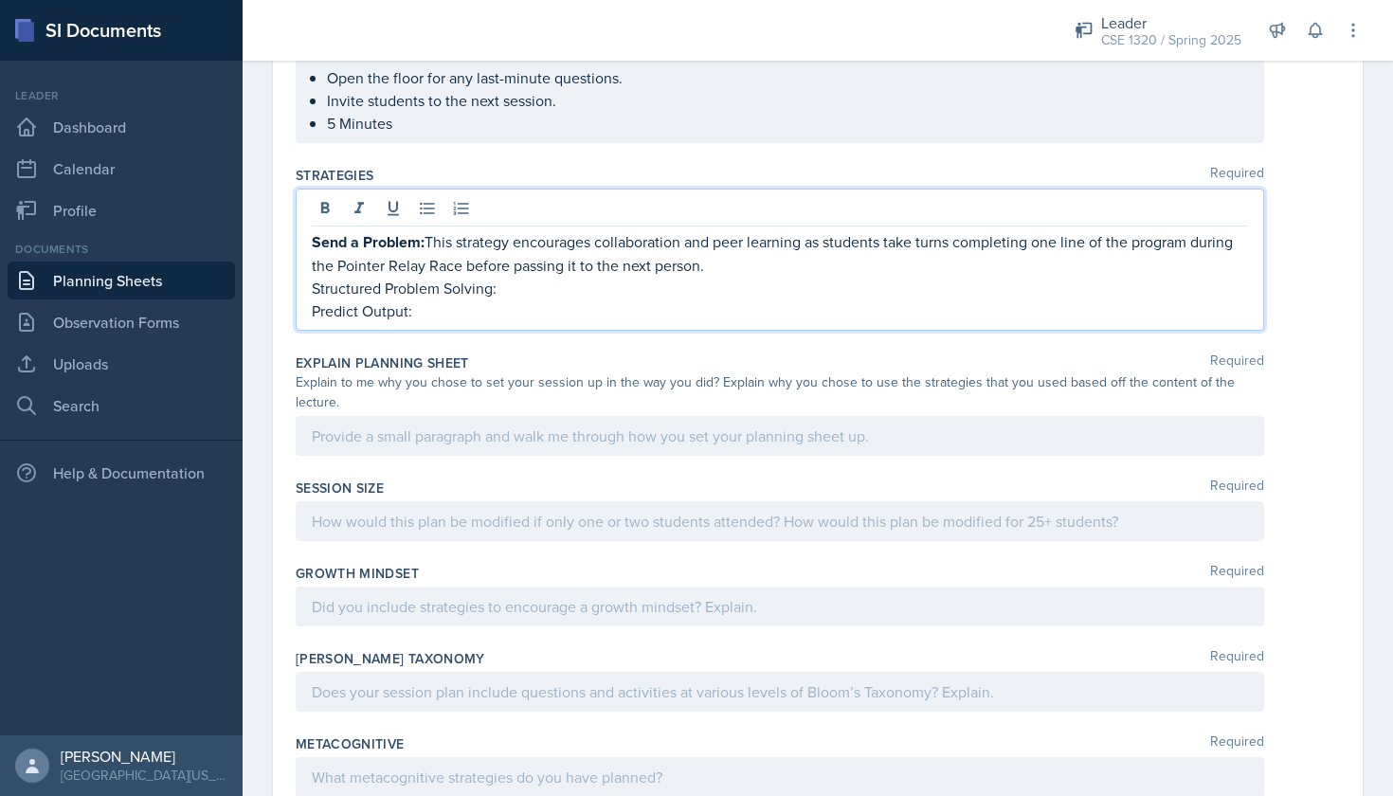
click at [467, 308] on p "Predict Output:" at bounding box center [780, 310] width 936 height 23
drag, startPoint x: 501, startPoint y: 291, endPoint x: 307, endPoint y: 290, distance: 194.3
click at [307, 290] on div "Send a Problem: This strategy encourages collaboration and peer learning as stu…" at bounding box center [780, 260] width 969 height 142
click at [321, 199] on icon at bounding box center [325, 208] width 19 height 19
click at [425, 321] on p "Predict Output:" at bounding box center [780, 311] width 936 height 23
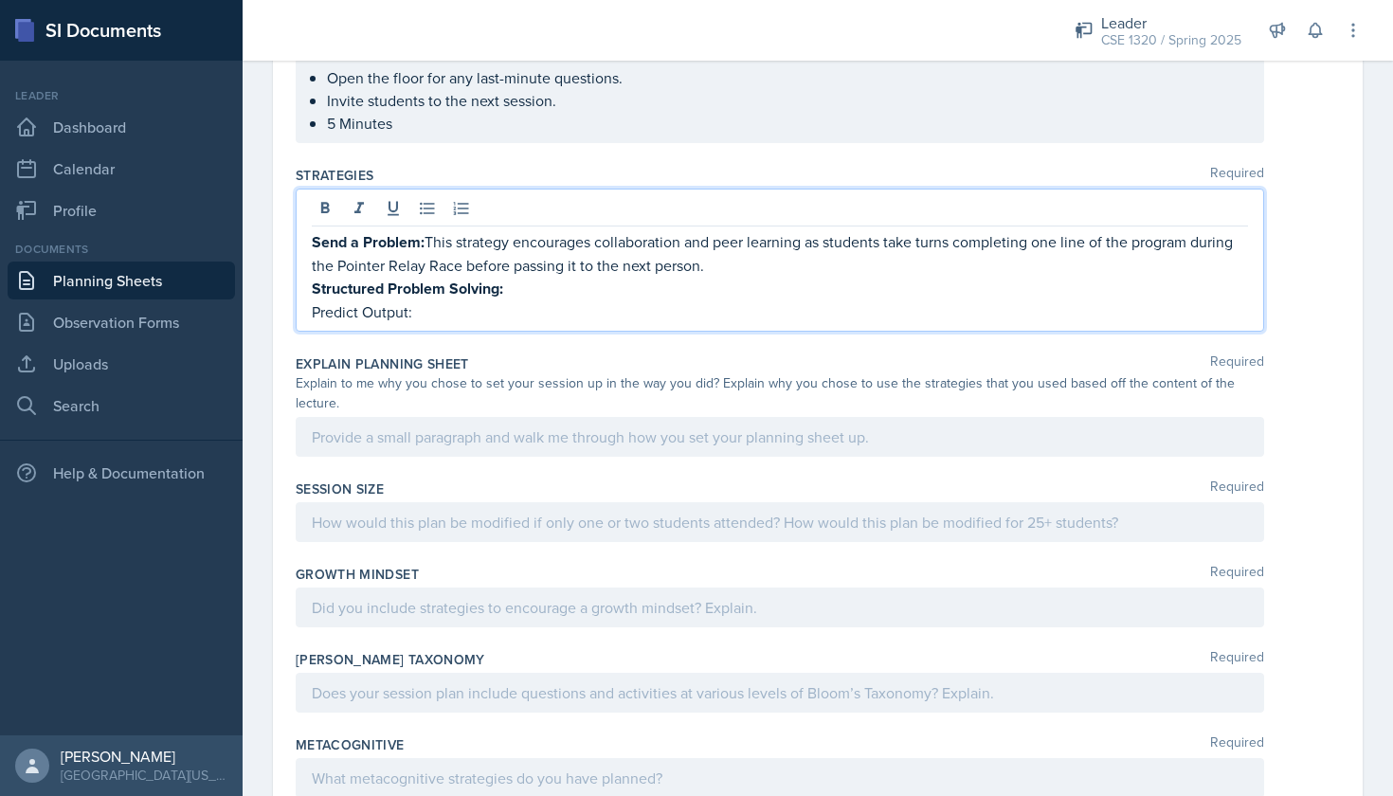
drag, startPoint x: 425, startPoint y: 319, endPoint x: 299, endPoint y: 314, distance: 125.2
click at [299, 314] on div "Send a Problem: This strategy encourages collaboration and peer learning as stu…" at bounding box center [780, 260] width 969 height 143
click at [324, 213] on icon at bounding box center [325, 207] width 9 height 11
click at [458, 316] on p "Predict Output:" at bounding box center [780, 312] width 936 height 24
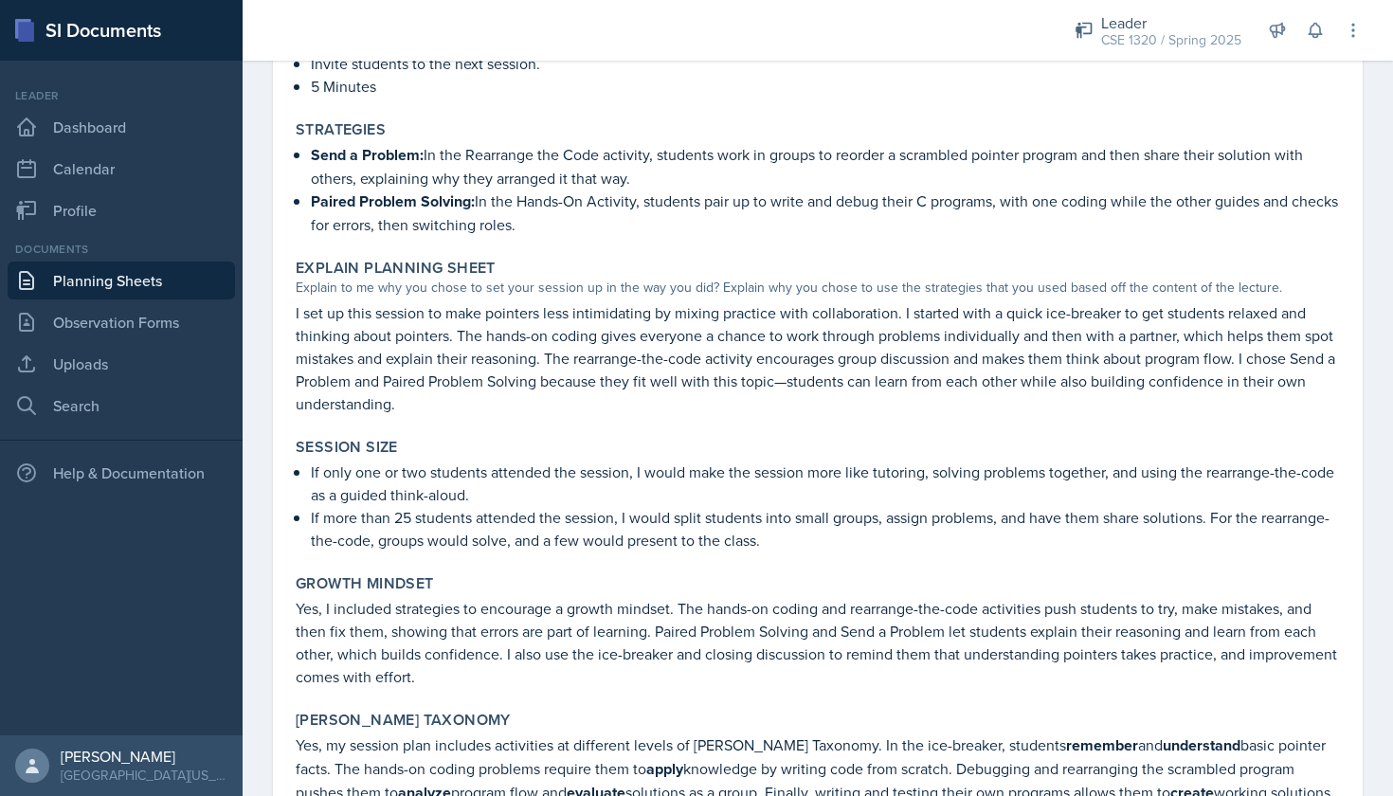
scroll to position [1334, 0]
